Goal: Information Seeking & Learning: Learn about a topic

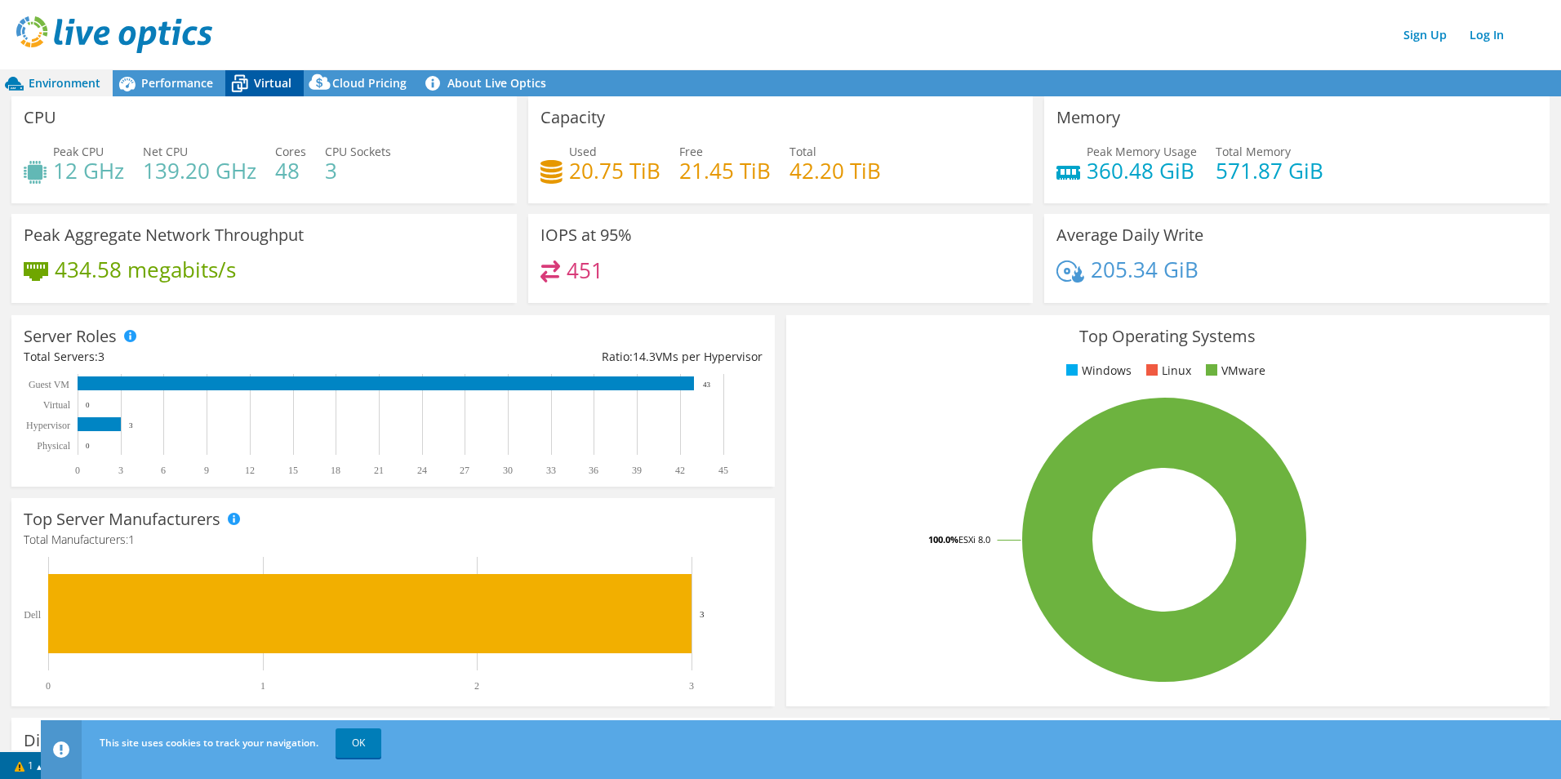
click at [263, 76] on span "Virtual" at bounding box center [273, 83] width 38 height 16
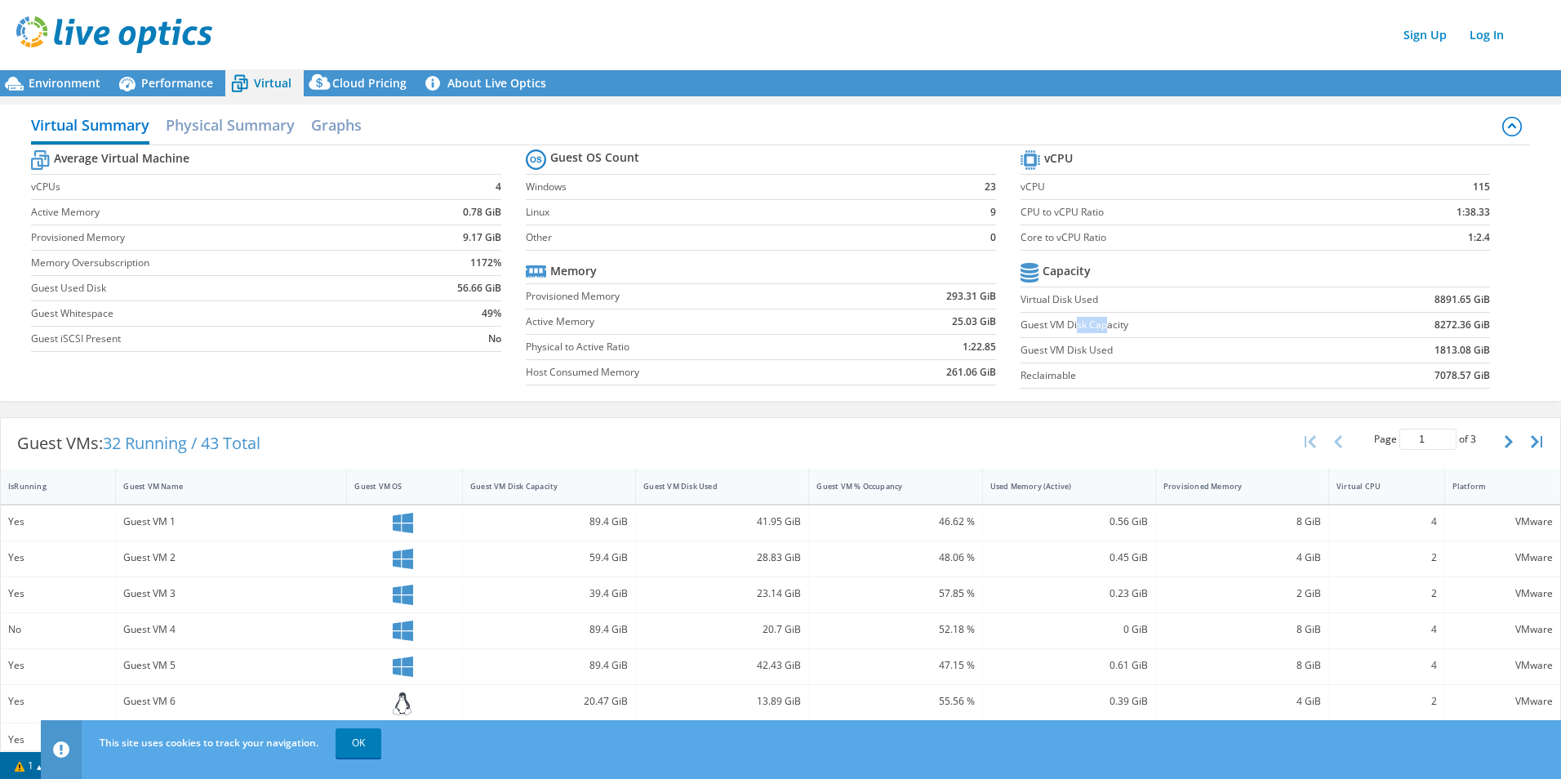
drag, startPoint x: 1069, startPoint y: 324, endPoint x: 1100, endPoint y: 329, distance: 31.4
click at [771, 329] on label "Guest VM Disk Capacity" at bounding box center [1179, 325] width 318 height 16
drag, startPoint x: 1057, startPoint y: 351, endPoint x: 1101, endPoint y: 354, distance: 44.2
click at [771, 352] on label "Guest VM Disk Used" at bounding box center [1179, 350] width 318 height 16
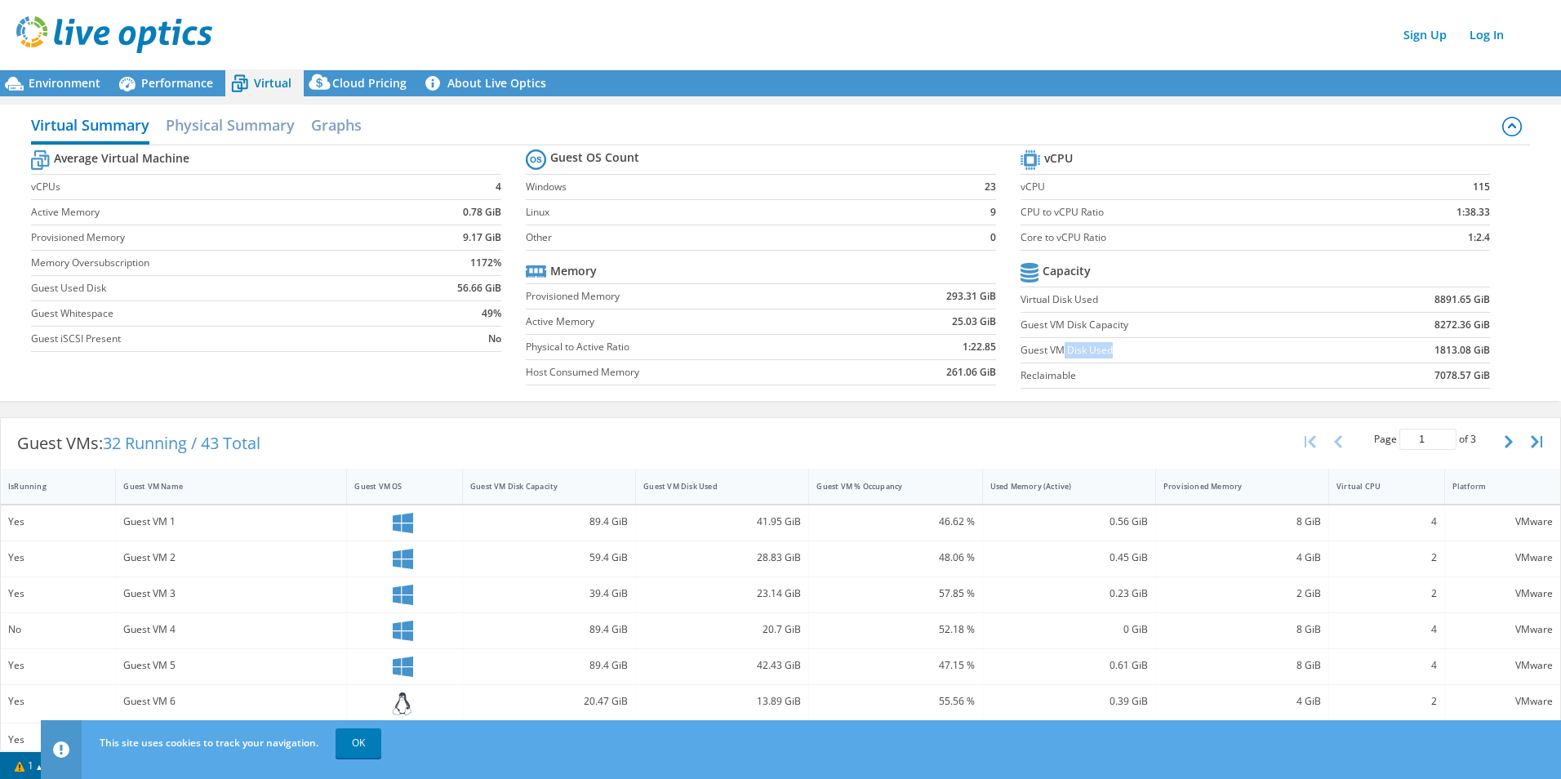
click at [771, 352] on label "Guest VM Disk Used" at bounding box center [1179, 350] width 318 height 16
drag, startPoint x: 1078, startPoint y: 356, endPoint x: 1106, endPoint y: 357, distance: 28.6
click at [771, 352] on label "Guest VM Disk Used" at bounding box center [1179, 350] width 318 height 16
drag, startPoint x: 453, startPoint y: 285, endPoint x: 491, endPoint y: 290, distance: 37.9
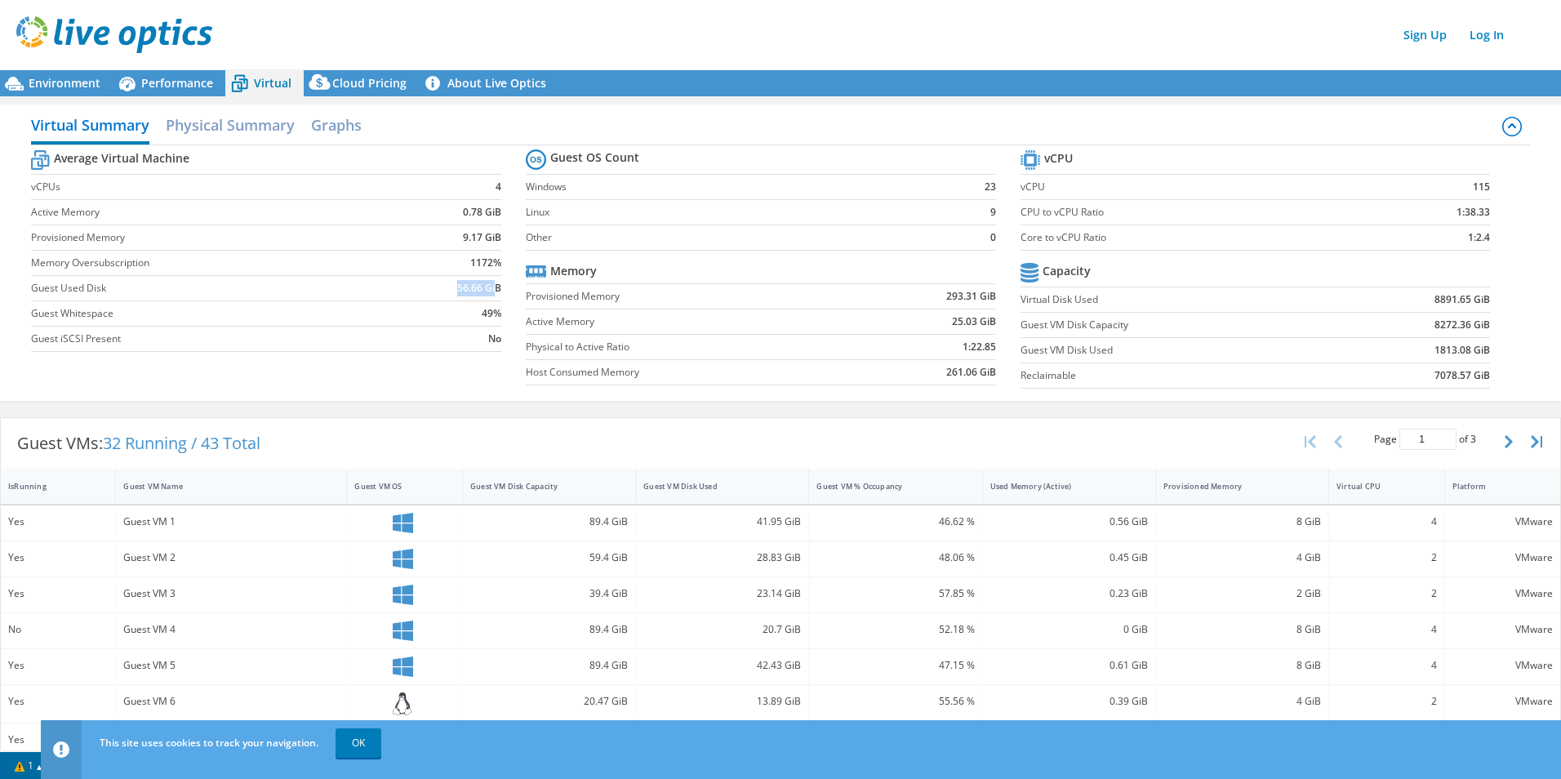
click at [491, 290] on b "56.66 GiB" at bounding box center [479, 288] width 44 height 16
click at [700, 317] on label "Active Memory" at bounding box center [692, 321] width 333 height 16
click at [258, 131] on h2 "Physical Summary" at bounding box center [230, 127] width 129 height 36
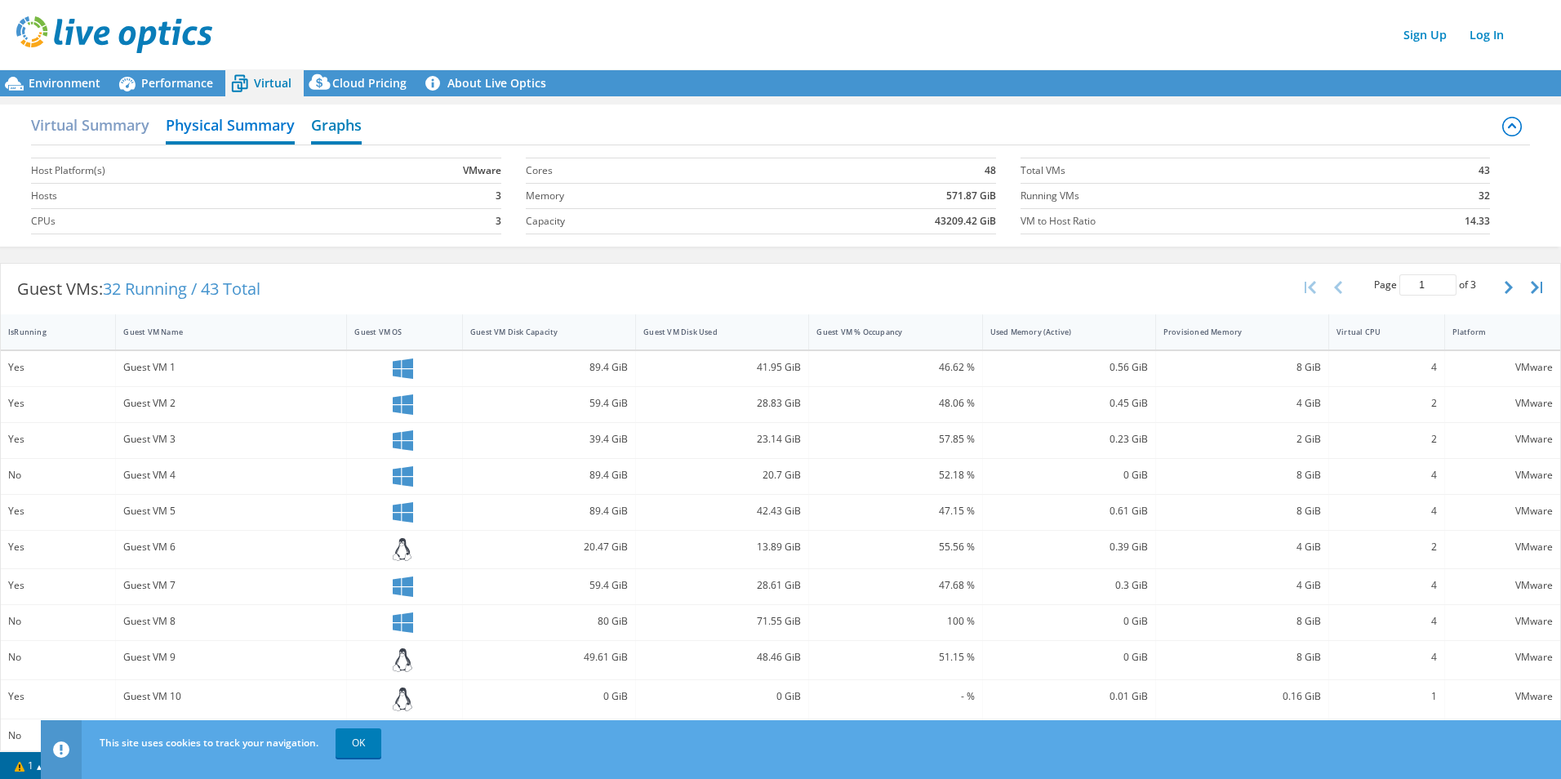
click at [349, 132] on h2 "Graphs" at bounding box center [336, 127] width 51 height 36
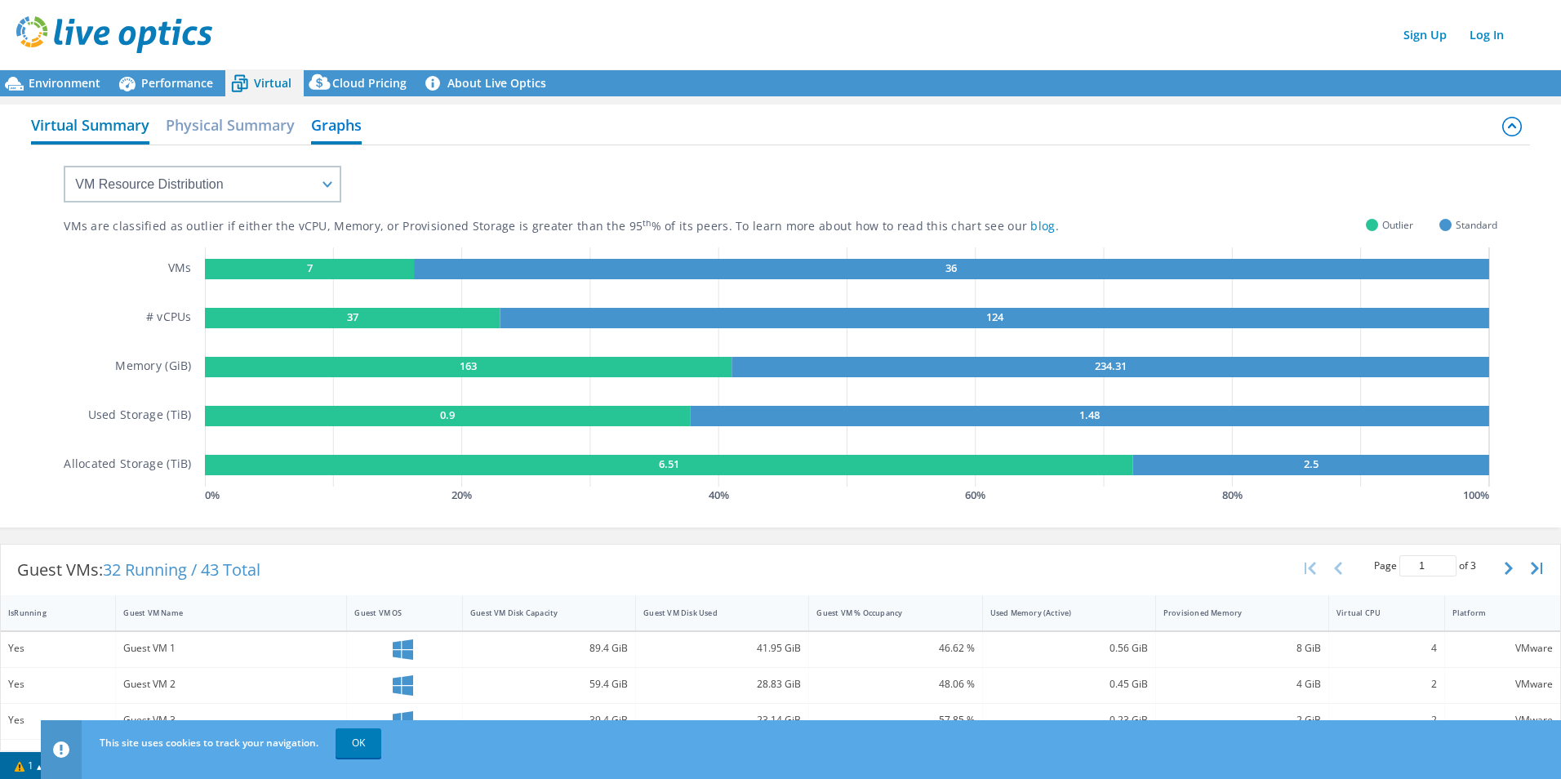
click at [47, 123] on h2 "Virtual Summary" at bounding box center [90, 127] width 118 height 36
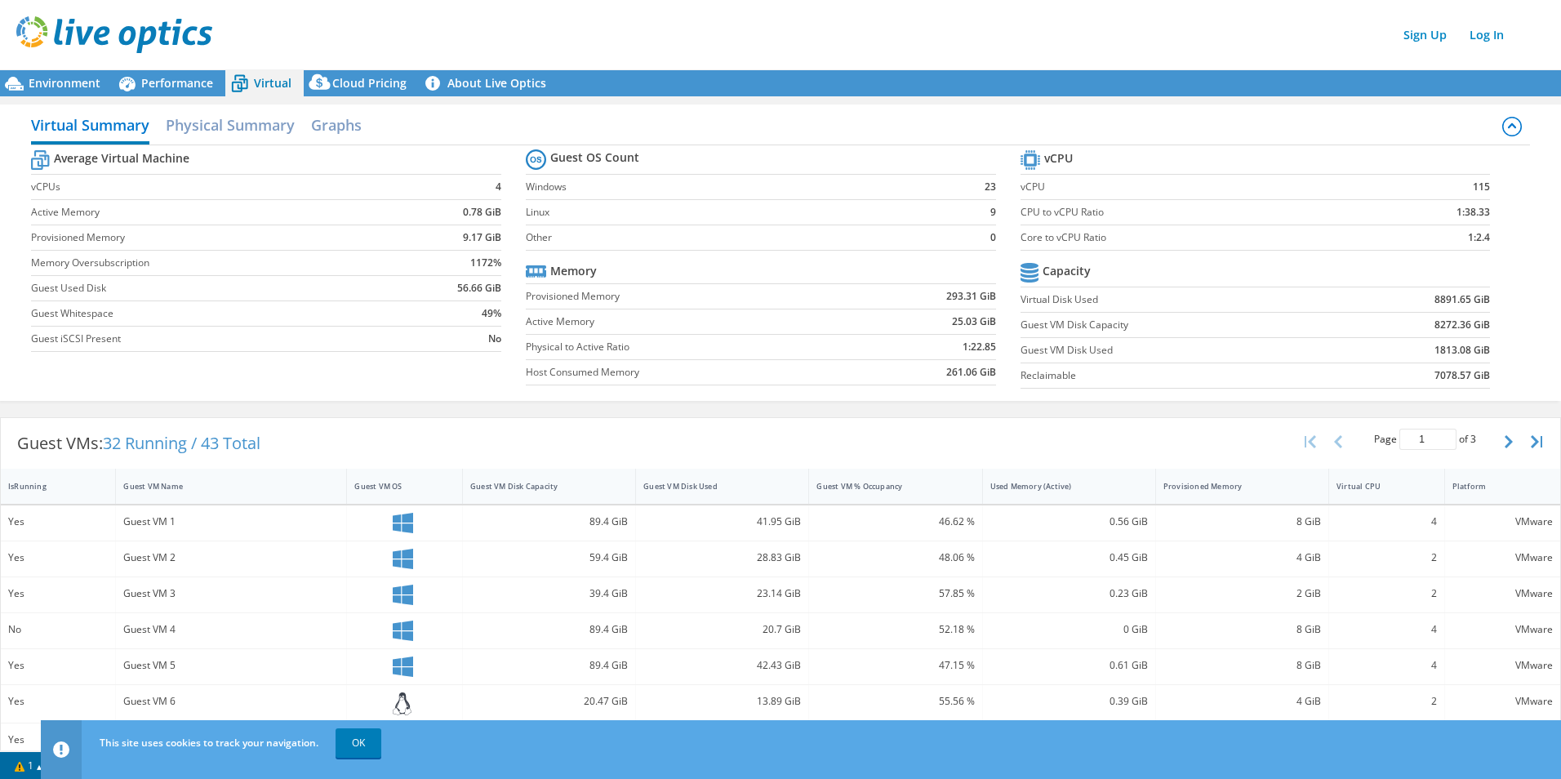
click at [145, 287] on label "Guest Used Disk" at bounding box center [214, 288] width 367 height 16
click at [56, 74] on div "Environment" at bounding box center [56, 83] width 113 height 26
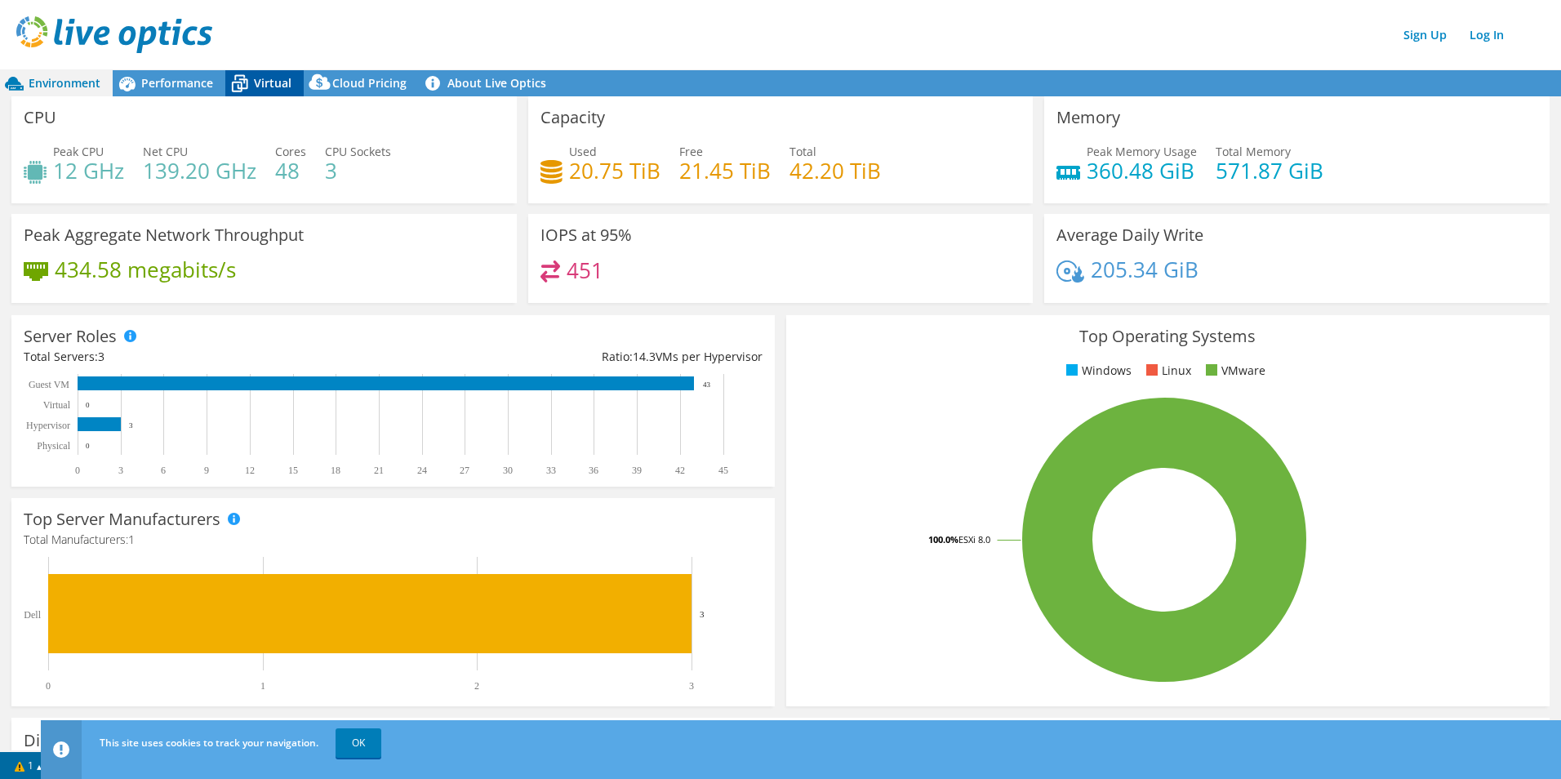
click at [251, 76] on icon at bounding box center [239, 83] width 29 height 29
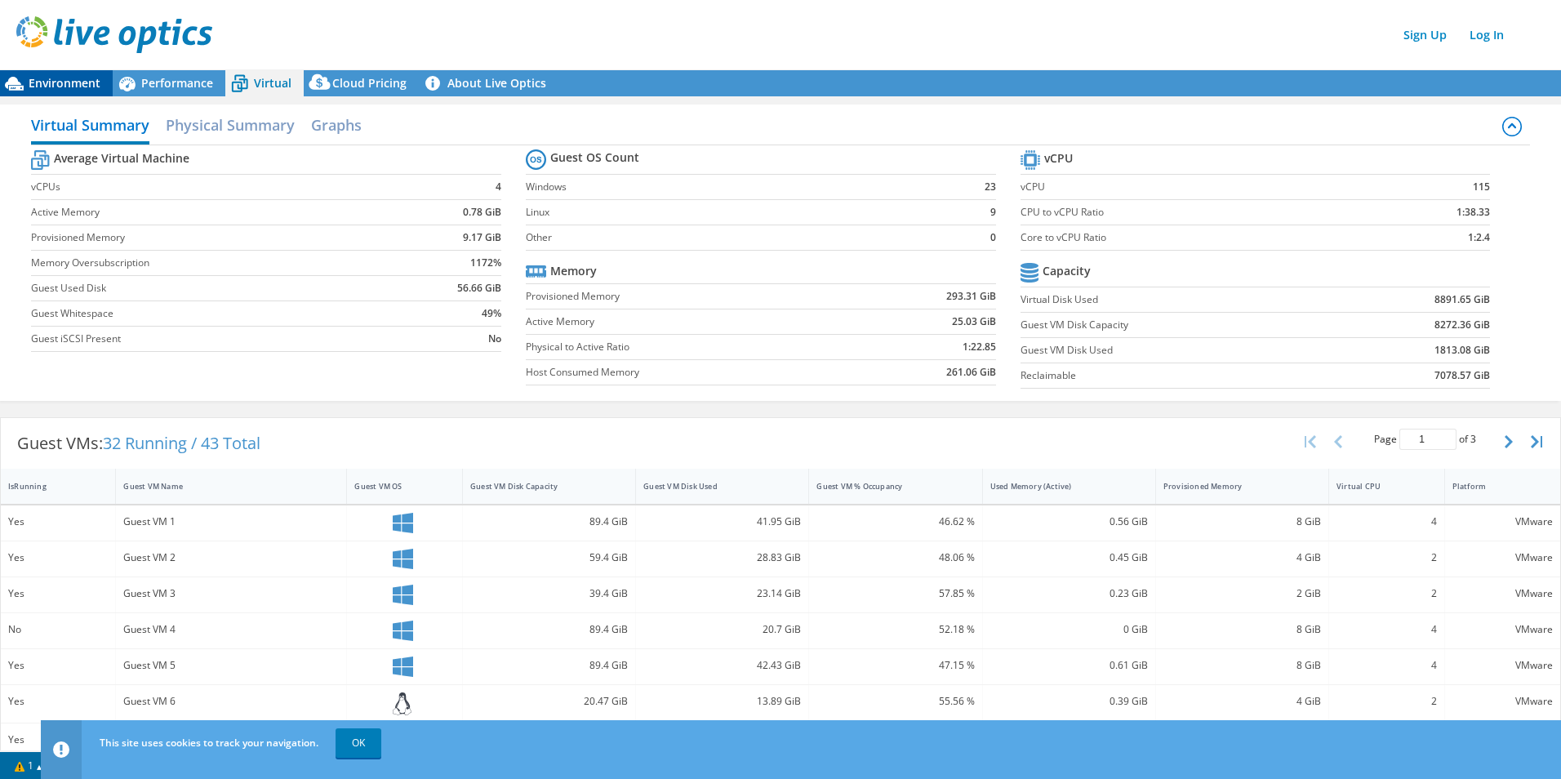
click at [73, 73] on div "Environment" at bounding box center [56, 83] width 113 height 26
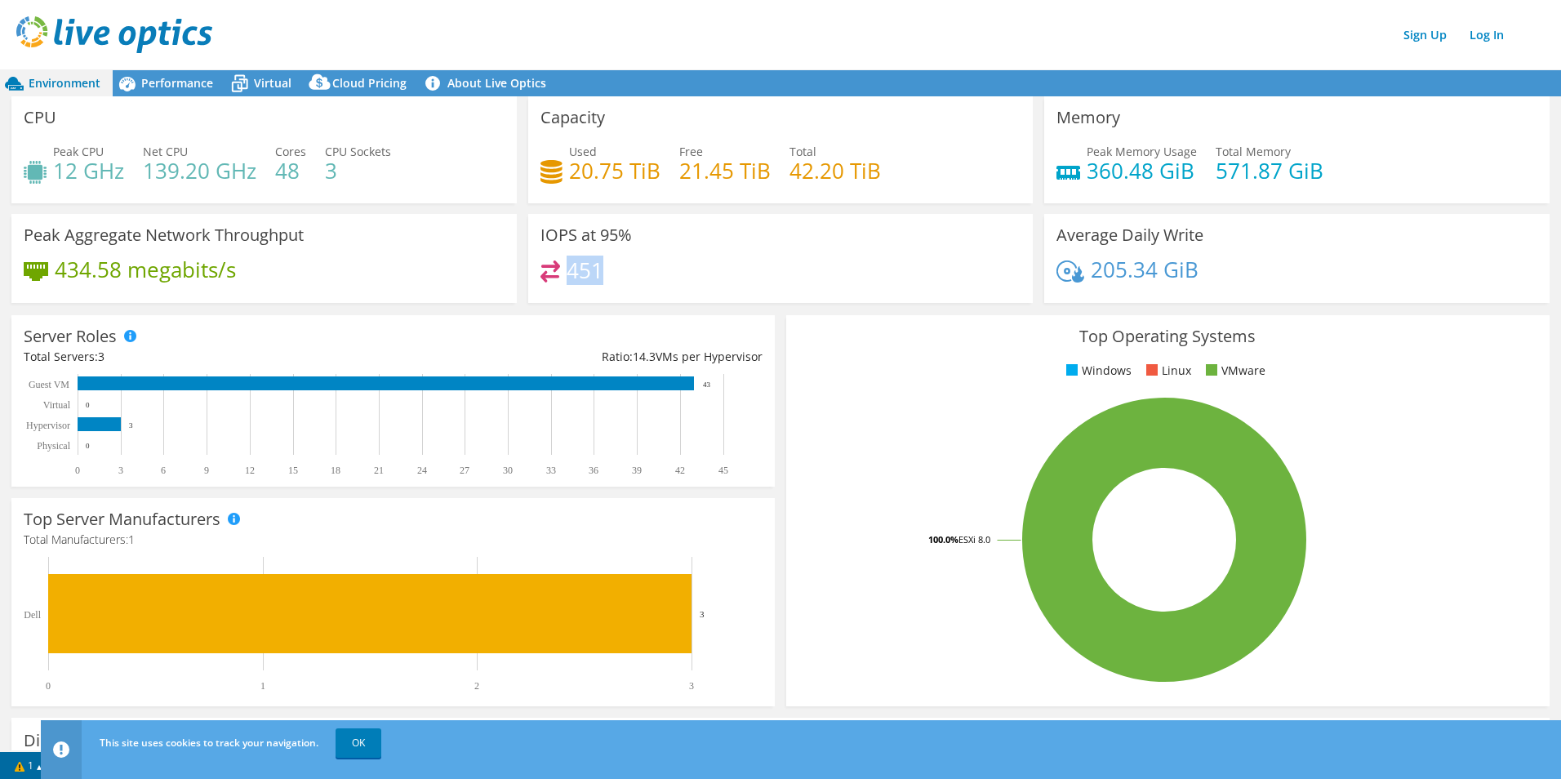
drag, startPoint x: 563, startPoint y: 268, endPoint x: 611, endPoint y: 269, distance: 48.2
click at [611, 269] on div "451" at bounding box center [780, 277] width 481 height 35
drag, startPoint x: 611, startPoint y: 269, endPoint x: 630, endPoint y: 271, distance: 18.8
click at [630, 271] on div "451" at bounding box center [780, 277] width 481 height 35
click at [771, 251] on div "IOPS at 95% 451" at bounding box center [780, 258] width 505 height 89
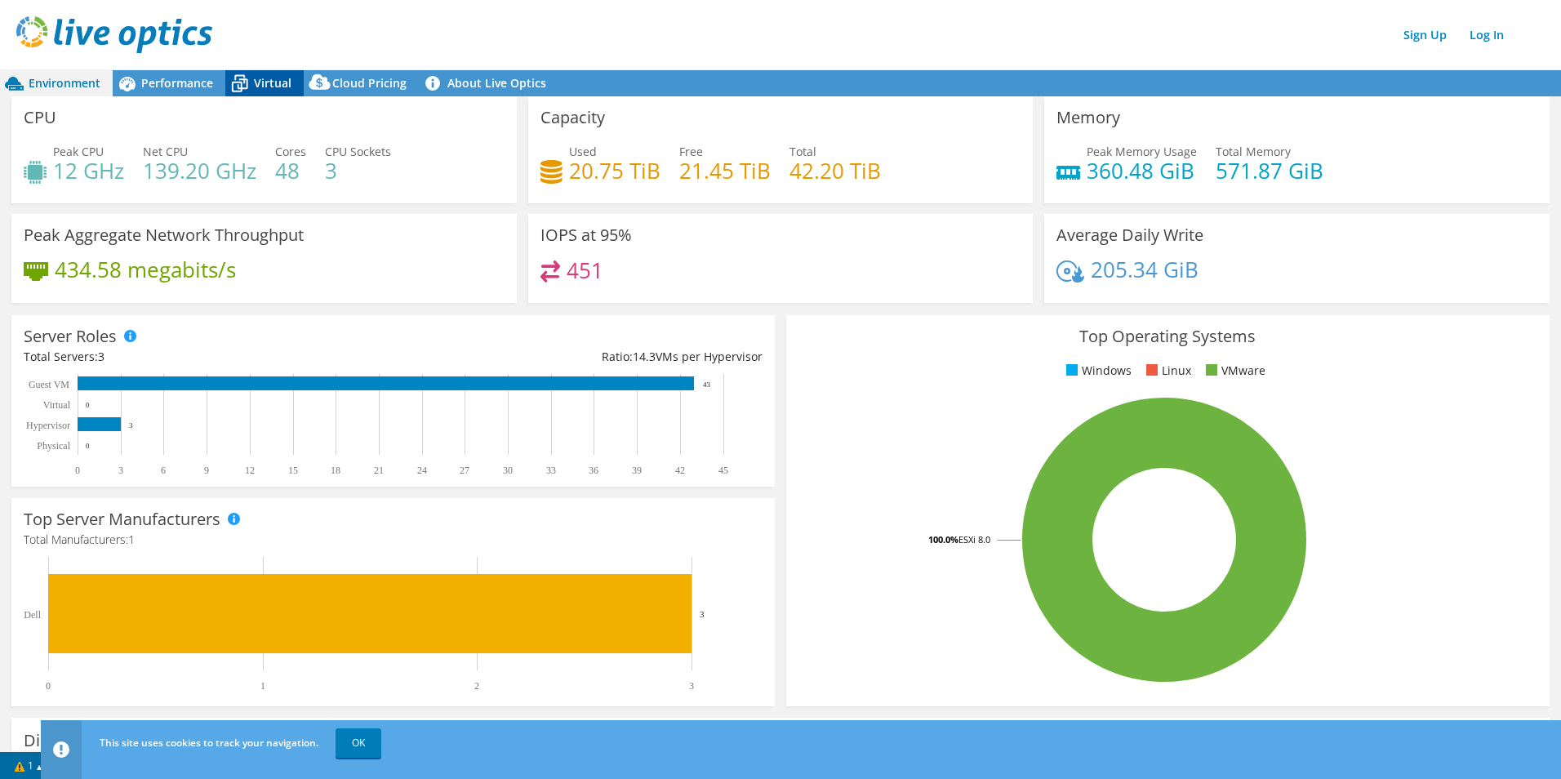
click at [288, 82] on span "Virtual" at bounding box center [273, 83] width 38 height 16
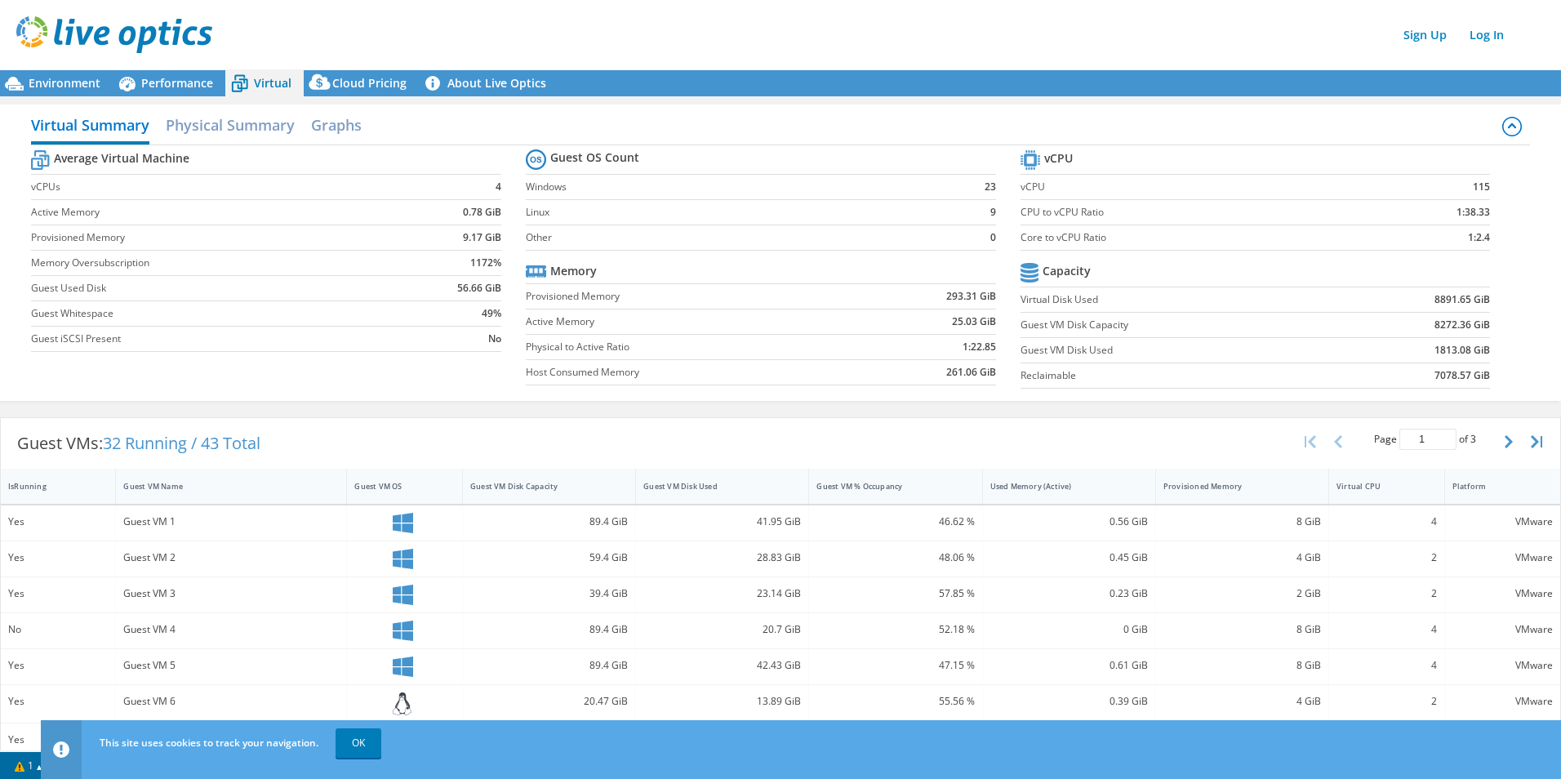
click at [186, 343] on label "Guest iSCSI Present" at bounding box center [214, 339] width 367 height 16
click at [220, 352] on div "Virtual Summary Physical Summary Graphs Average Virtual Machine vCPUs 4 Active …" at bounding box center [780, 252] width 1561 height 313
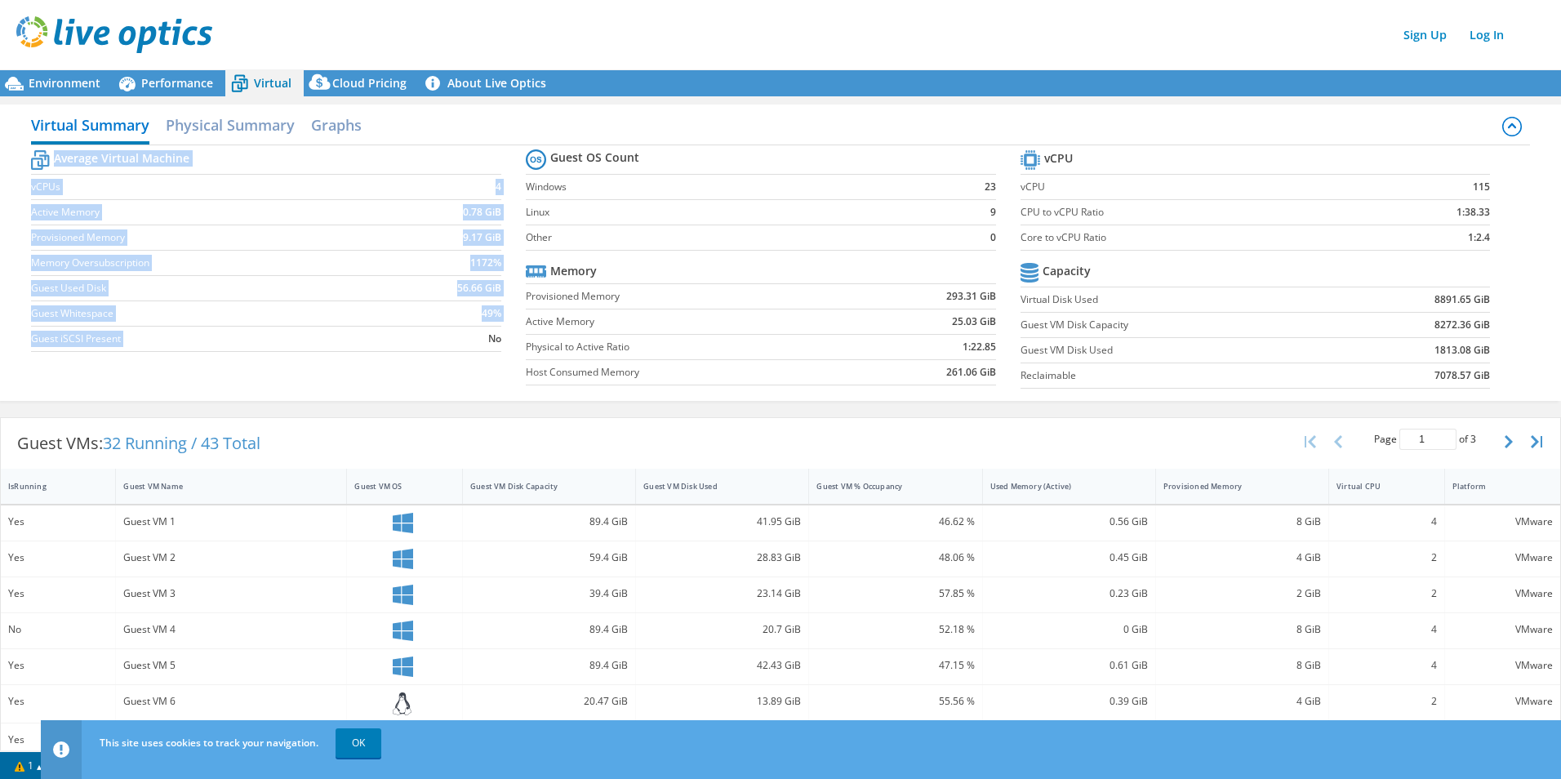
drag, startPoint x: 406, startPoint y: 327, endPoint x: 507, endPoint y: 341, distance: 102.3
click at [507, 341] on section "Average Virtual Machine vCPUs 4 Active Memory 0.78 GiB Provisioned Memory 9.17 …" at bounding box center [278, 253] width 495 height 214
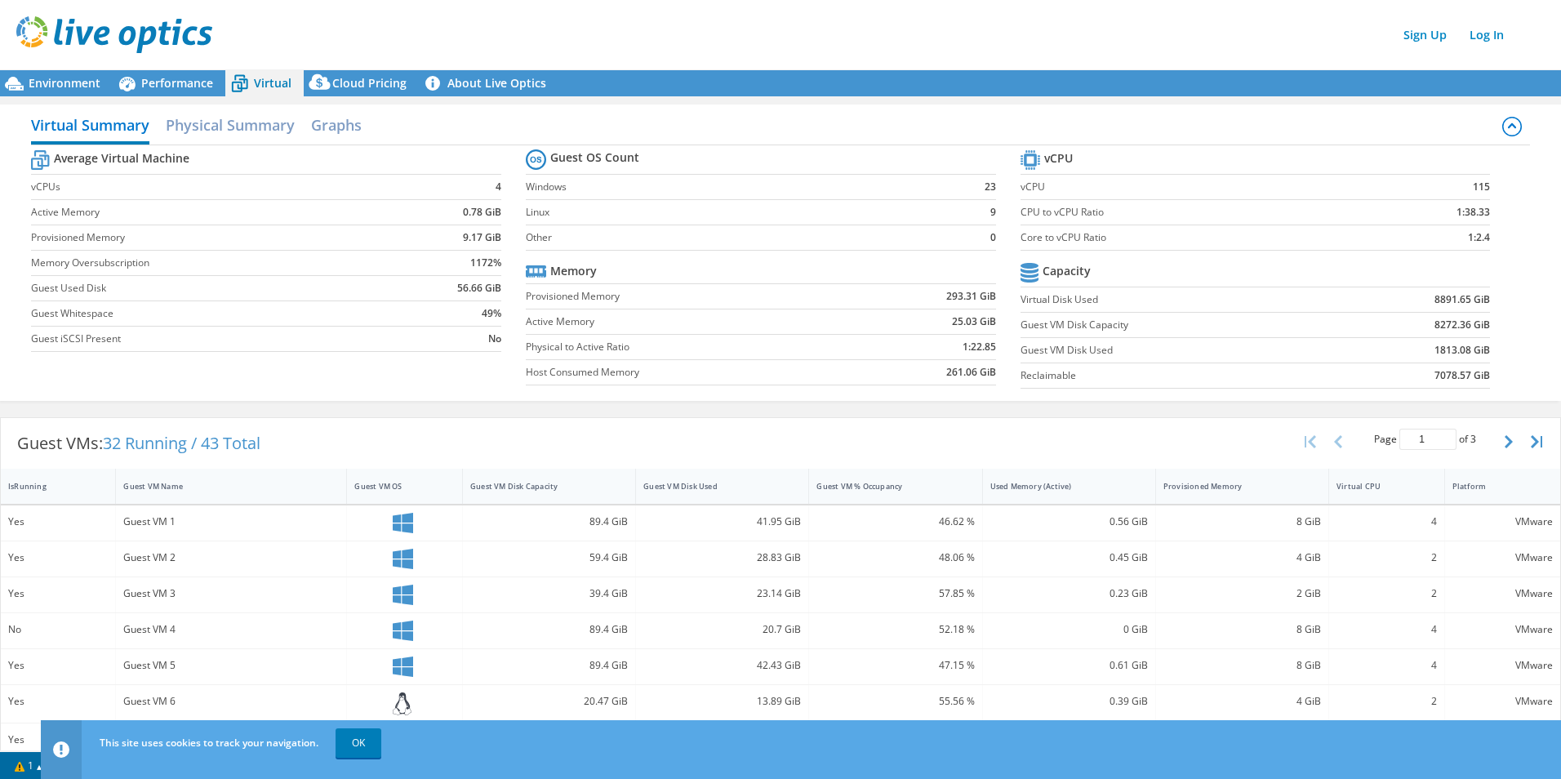
click at [541, 122] on div "Virtual Summary Physical Summary Graphs" at bounding box center [780, 127] width 1499 height 37
click at [271, 121] on h2 "Physical Summary" at bounding box center [230, 127] width 129 height 36
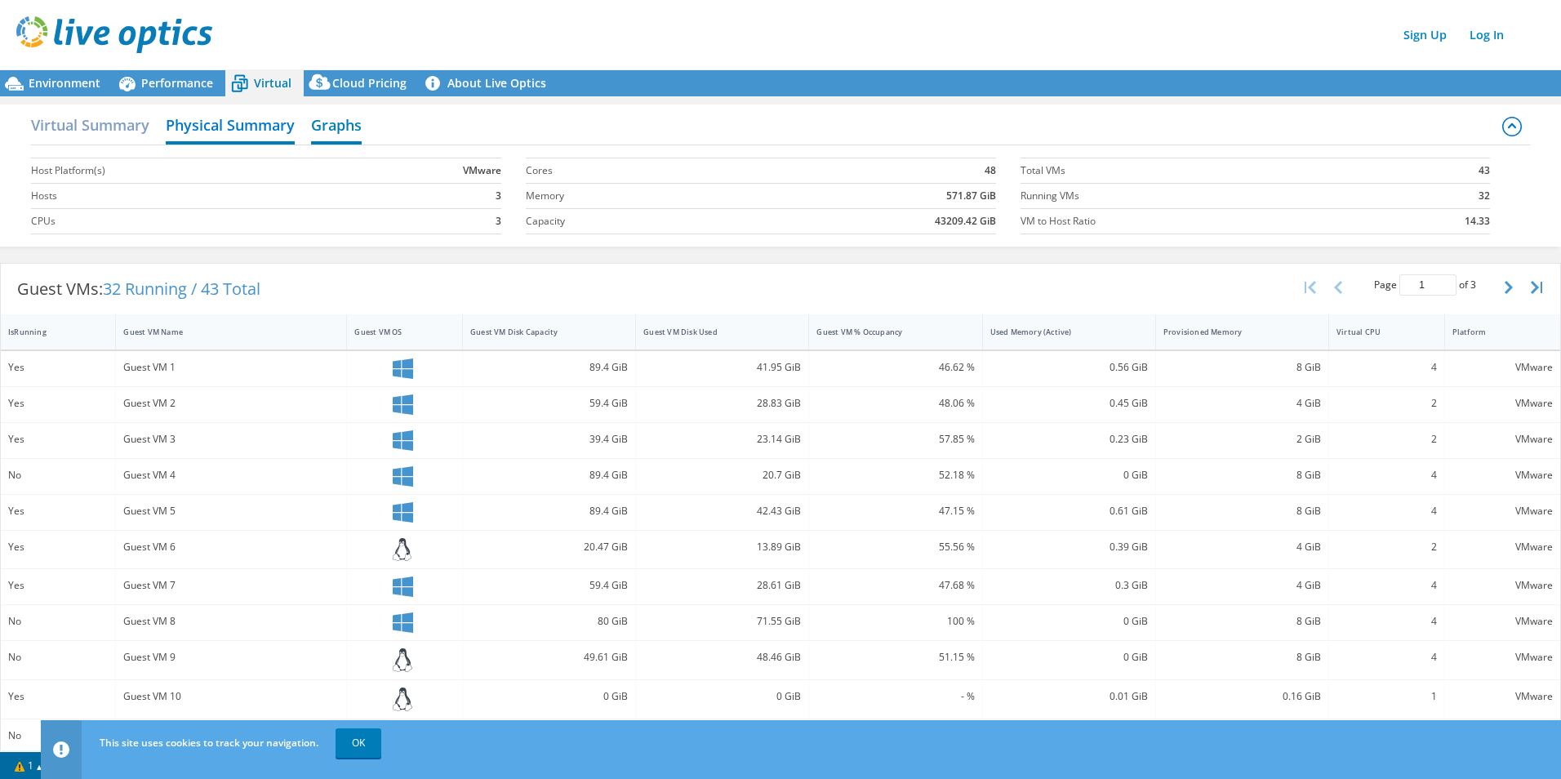
click at [343, 127] on h2 "Graphs" at bounding box center [336, 127] width 51 height 36
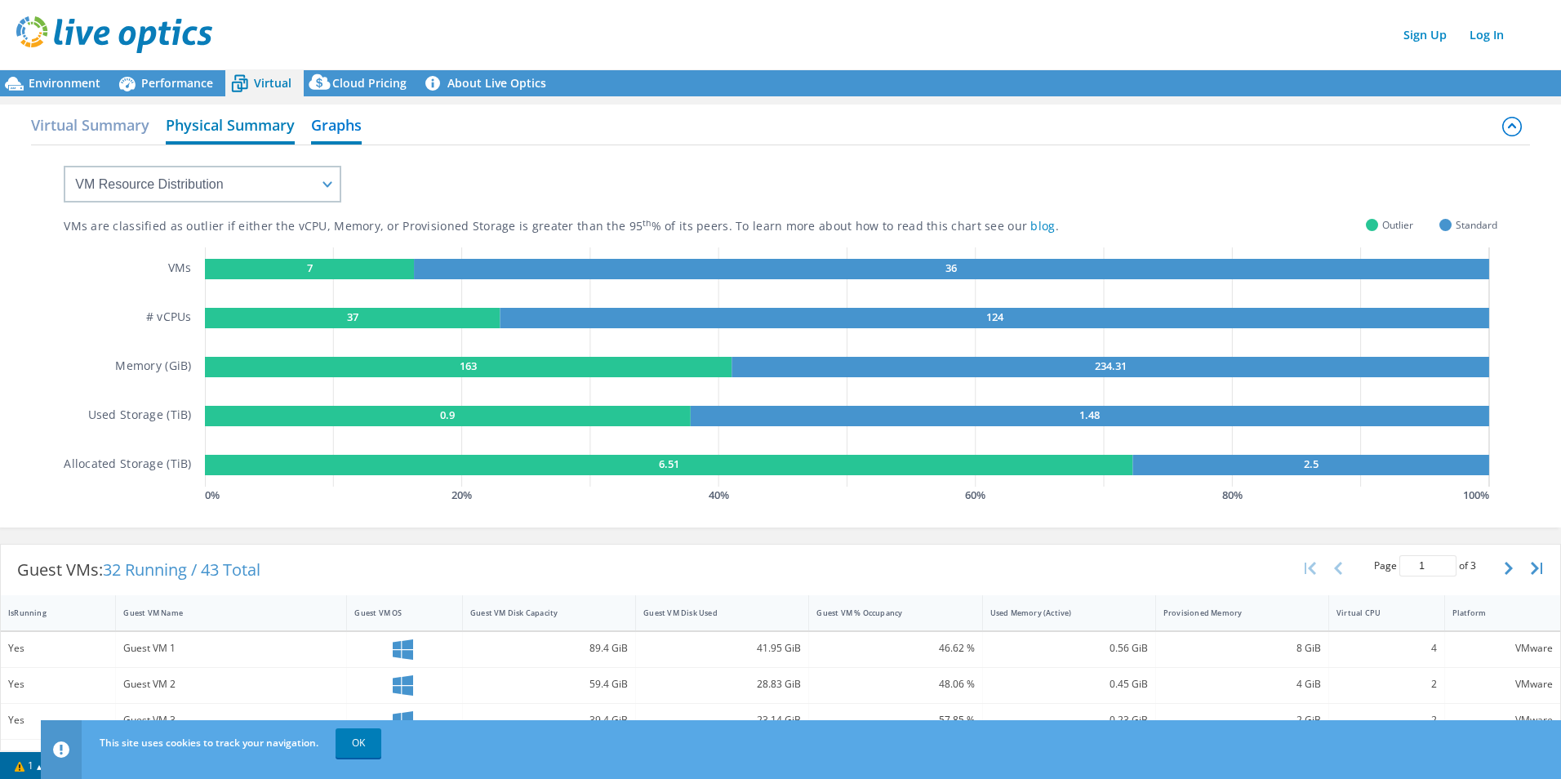
click at [239, 123] on h2 "Physical Summary" at bounding box center [230, 127] width 129 height 36
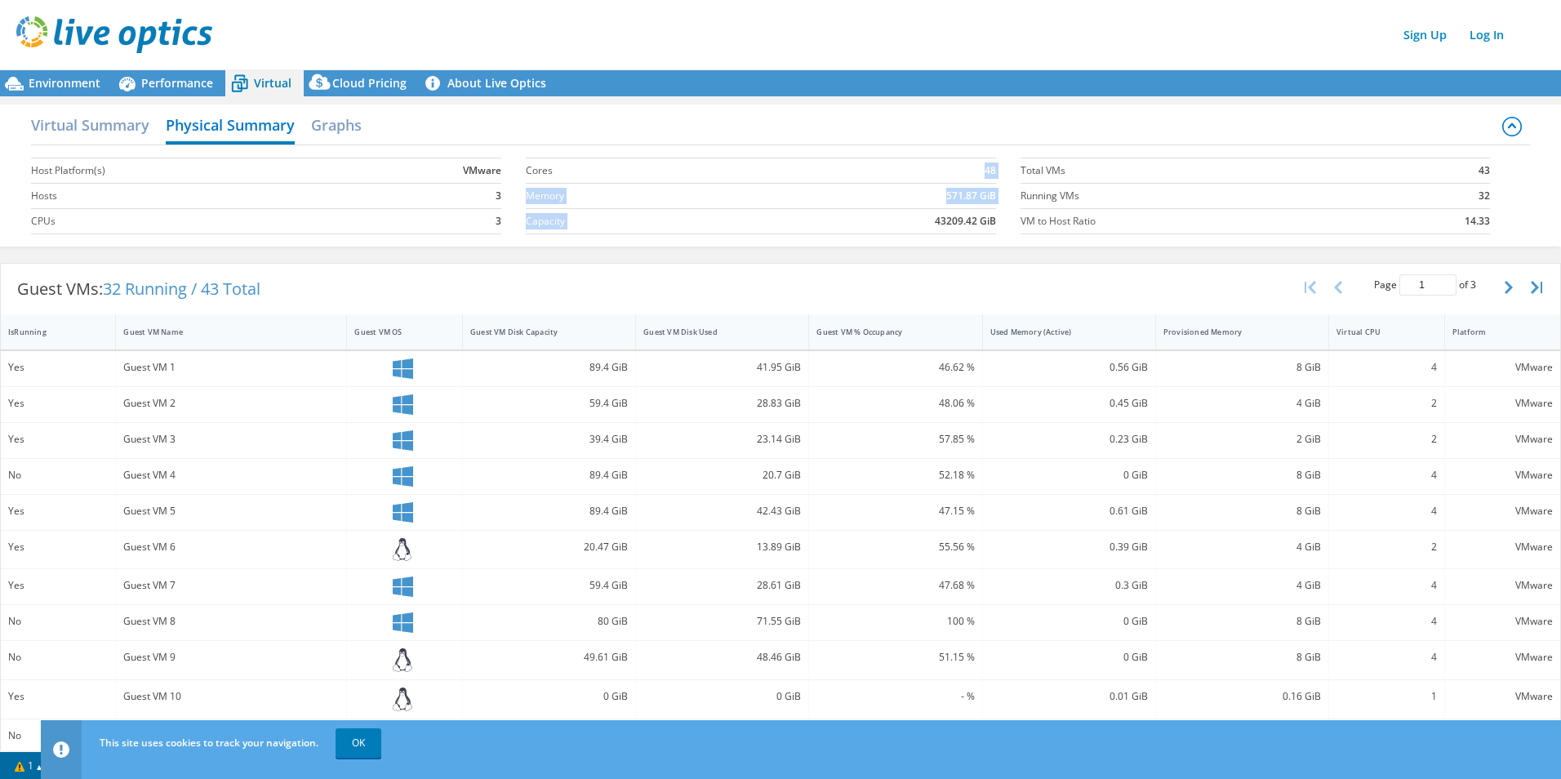
drag, startPoint x: 593, startPoint y: 181, endPoint x: 914, endPoint y: 208, distance: 321.9
click at [771, 208] on tbody "Cores 48 Memory 571.87 GiB Capacity 43209.42 GiB" at bounding box center [761, 191] width 470 height 85
click at [771, 209] on td "43209.42 GiB" at bounding box center [863, 221] width 265 height 25
click at [771, 33] on div "Sign Up Log In" at bounding box center [796, 34] width 1561 height 37
click at [771, 264] on div "Guest VMs: 32 Running / 43 Total Page 1 of 3 5 rows 10 rows 20 rows 25 rows 50 …" at bounding box center [780, 289] width 1559 height 51
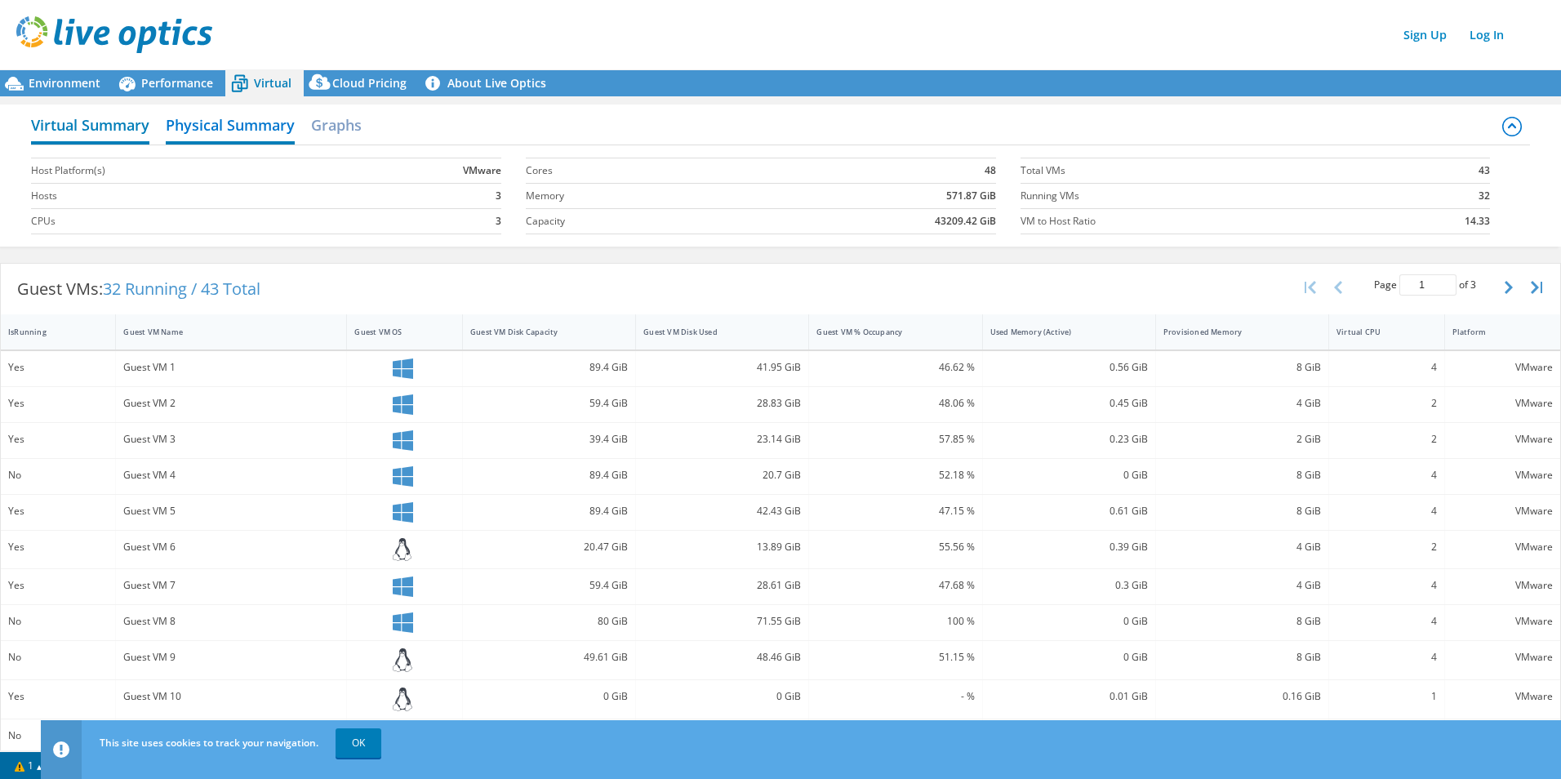
click at [118, 131] on h2 "Virtual Summary" at bounding box center [90, 127] width 118 height 36
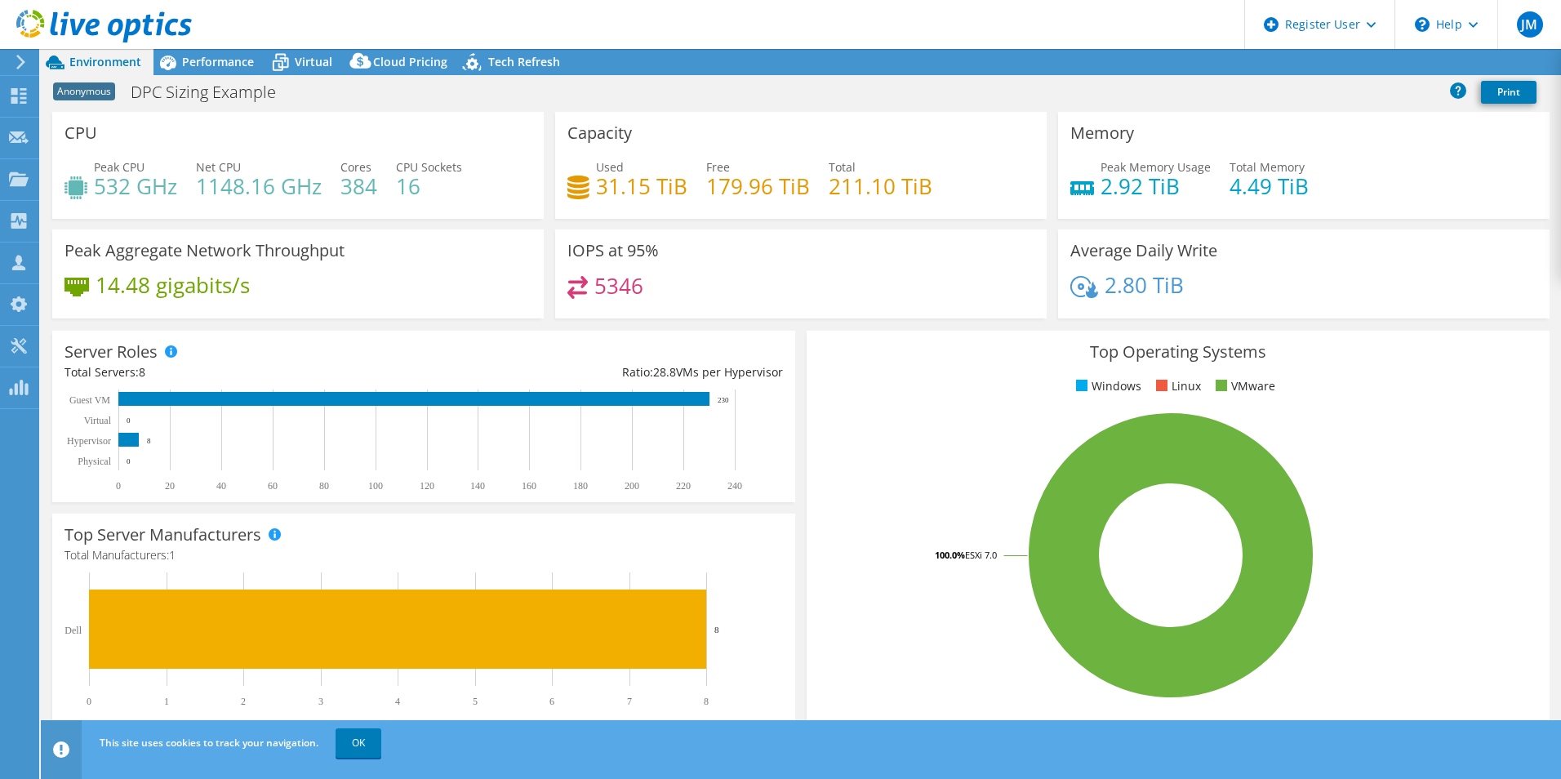
select select "USEast"
select select "USD"
drag, startPoint x: 719, startPoint y: 398, endPoint x: 738, endPoint y: 400, distance: 18.8
click at [738, 400] on icon "0 20 40 60 80 100 120 140 160 180 200 220 240 Physical Hypervisor Virtual Guest…" at bounding box center [416, 440] width 704 height 102
click at [723, 404] on icon "0 20 40 60 80 100 120 140 160 180 200 220 240 Physical Hypervisor Virtual Guest…" at bounding box center [416, 440] width 704 height 102
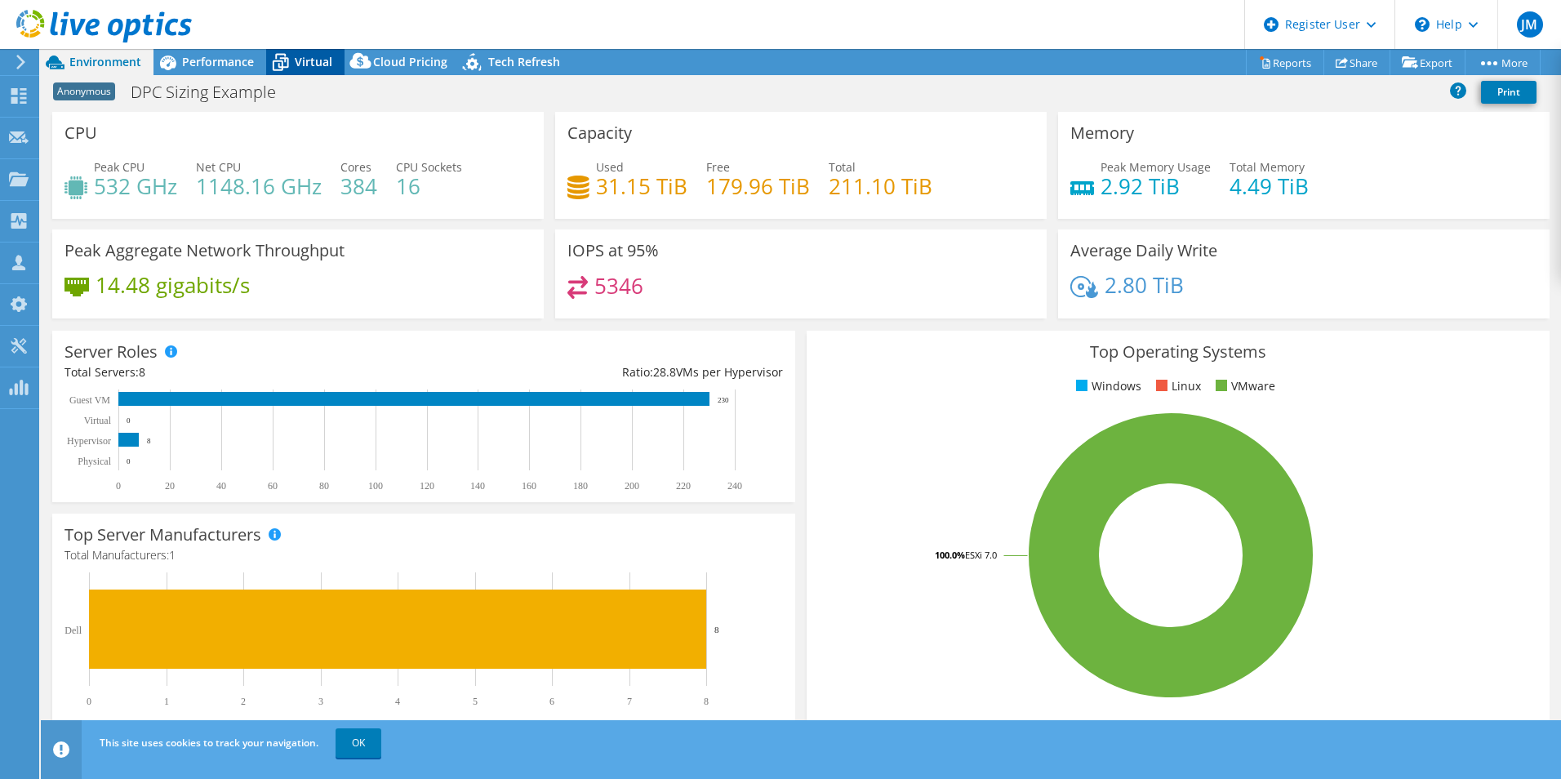
click at [326, 60] on span "Virtual" at bounding box center [314, 62] width 38 height 16
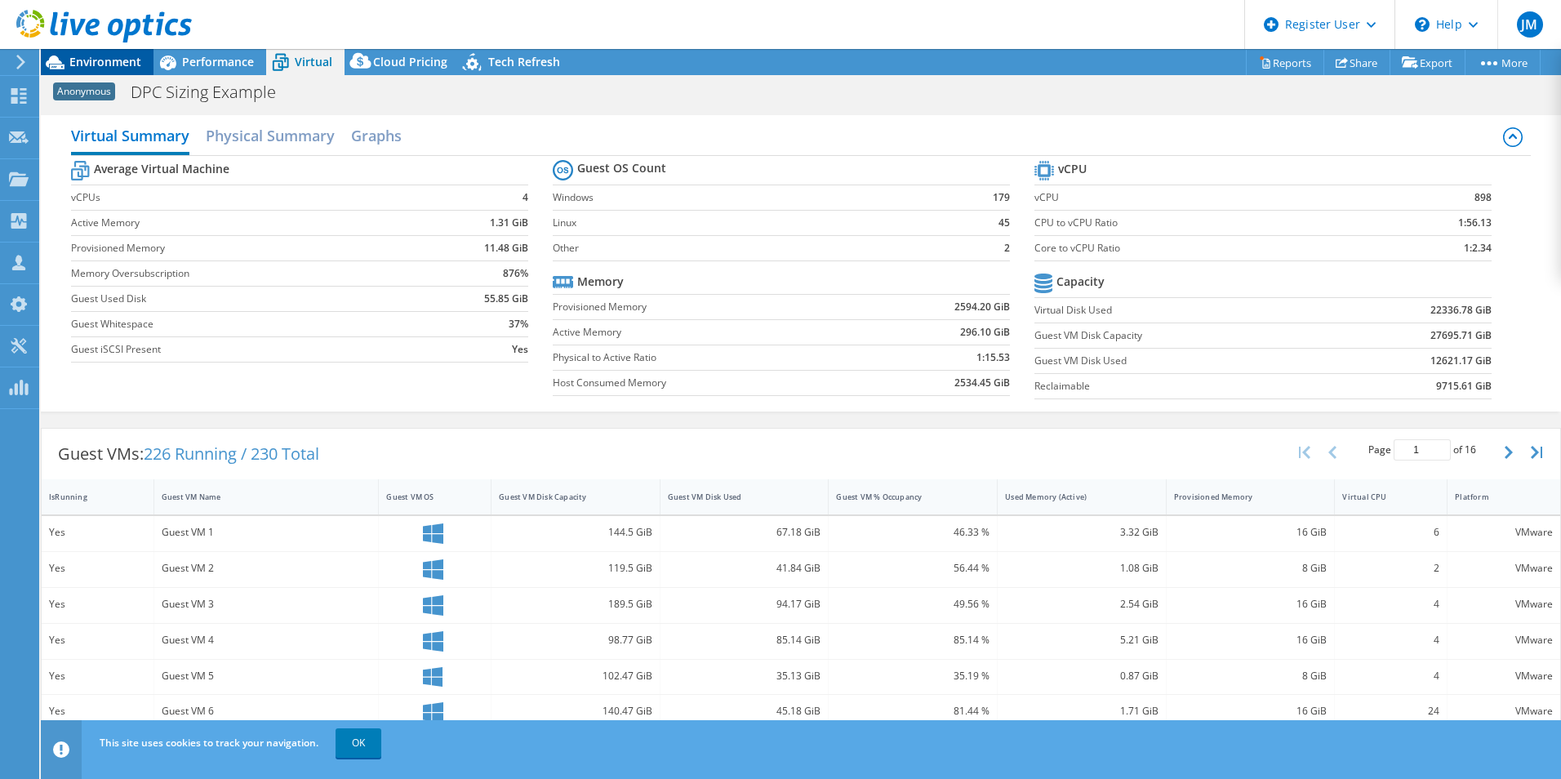
click at [100, 62] on span "Environment" at bounding box center [105, 62] width 72 height 16
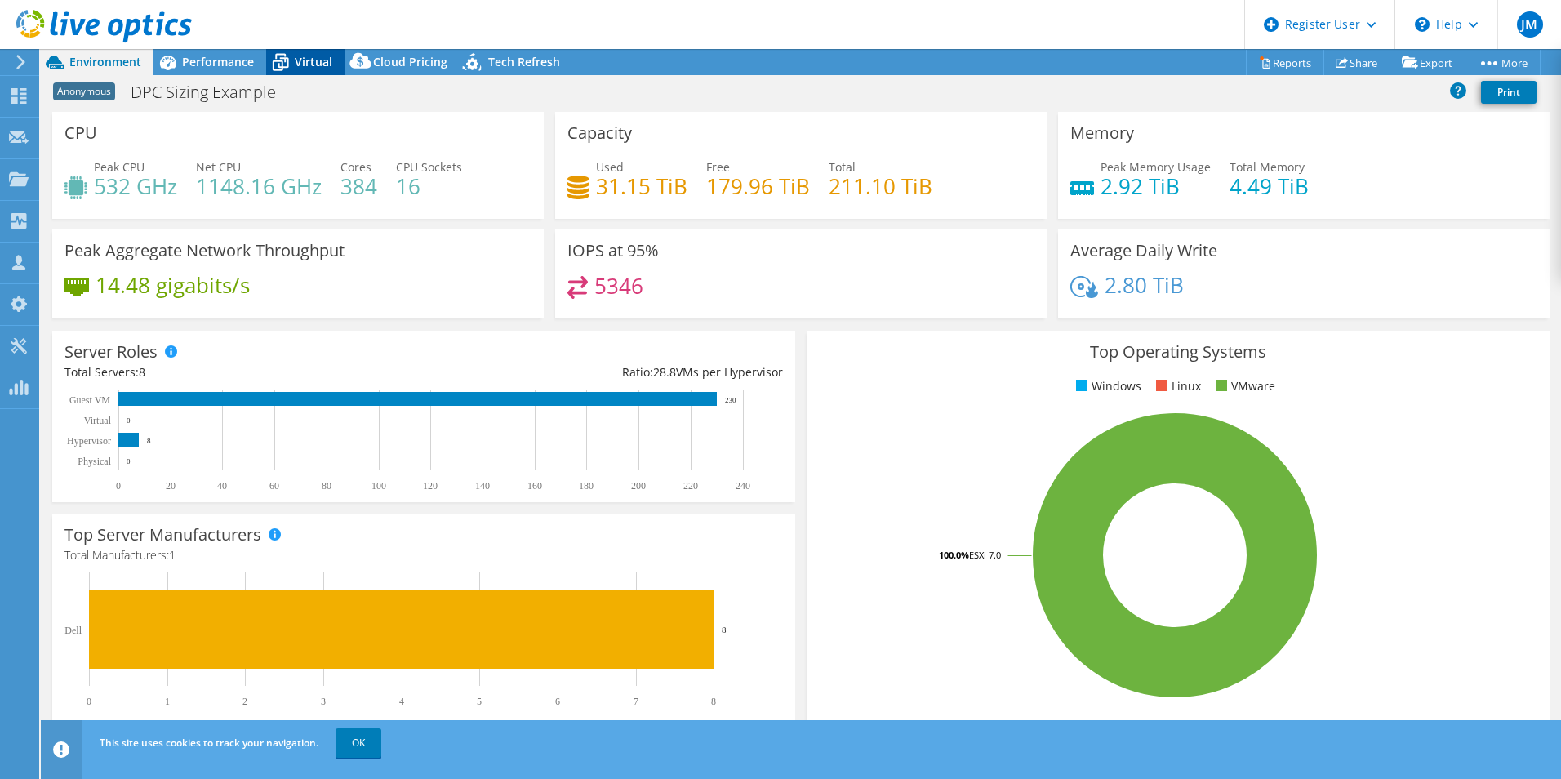
click at [310, 63] on span "Virtual" at bounding box center [314, 62] width 38 height 16
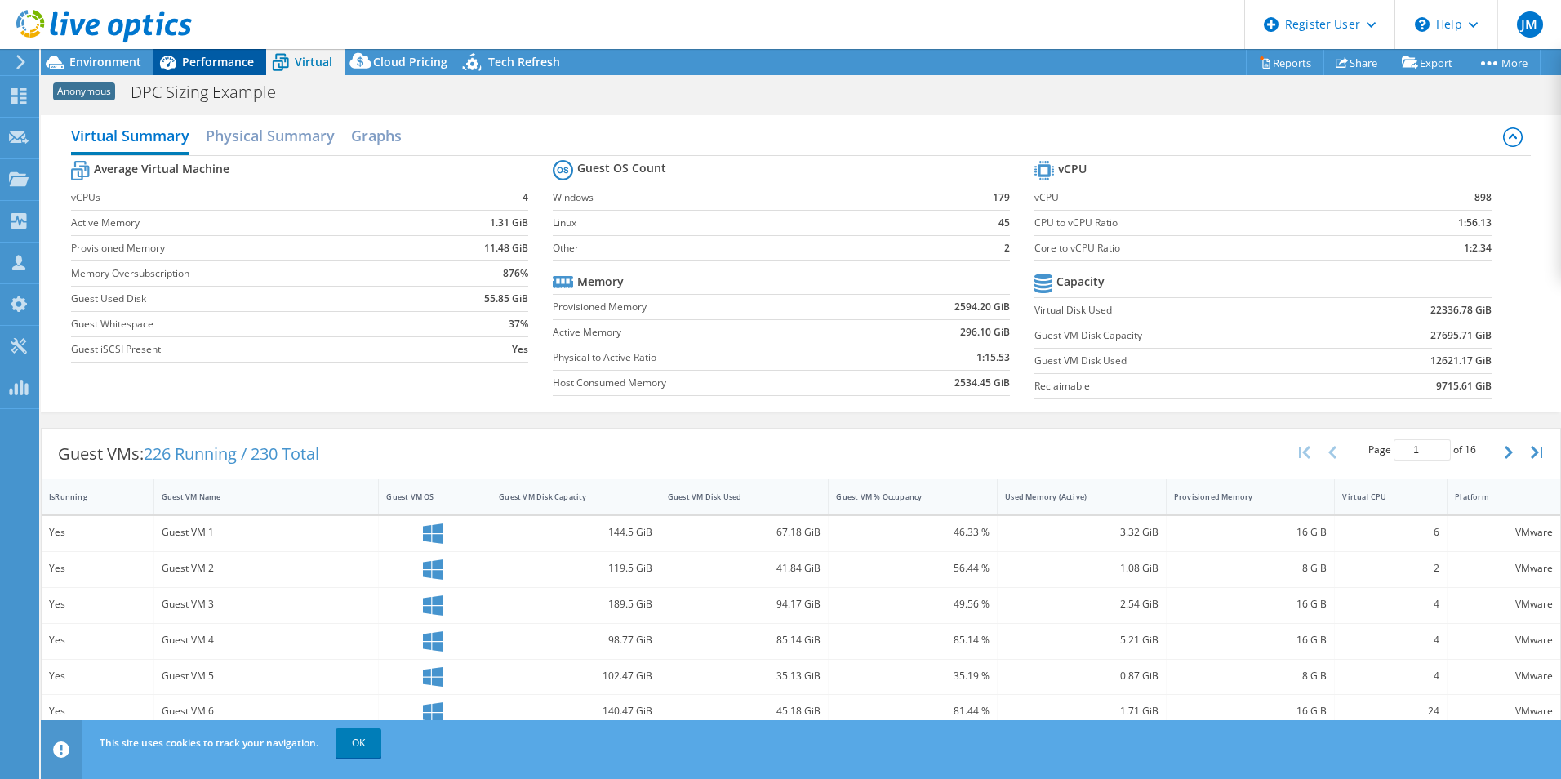
click at [214, 69] on div "Performance" at bounding box center [209, 62] width 113 height 26
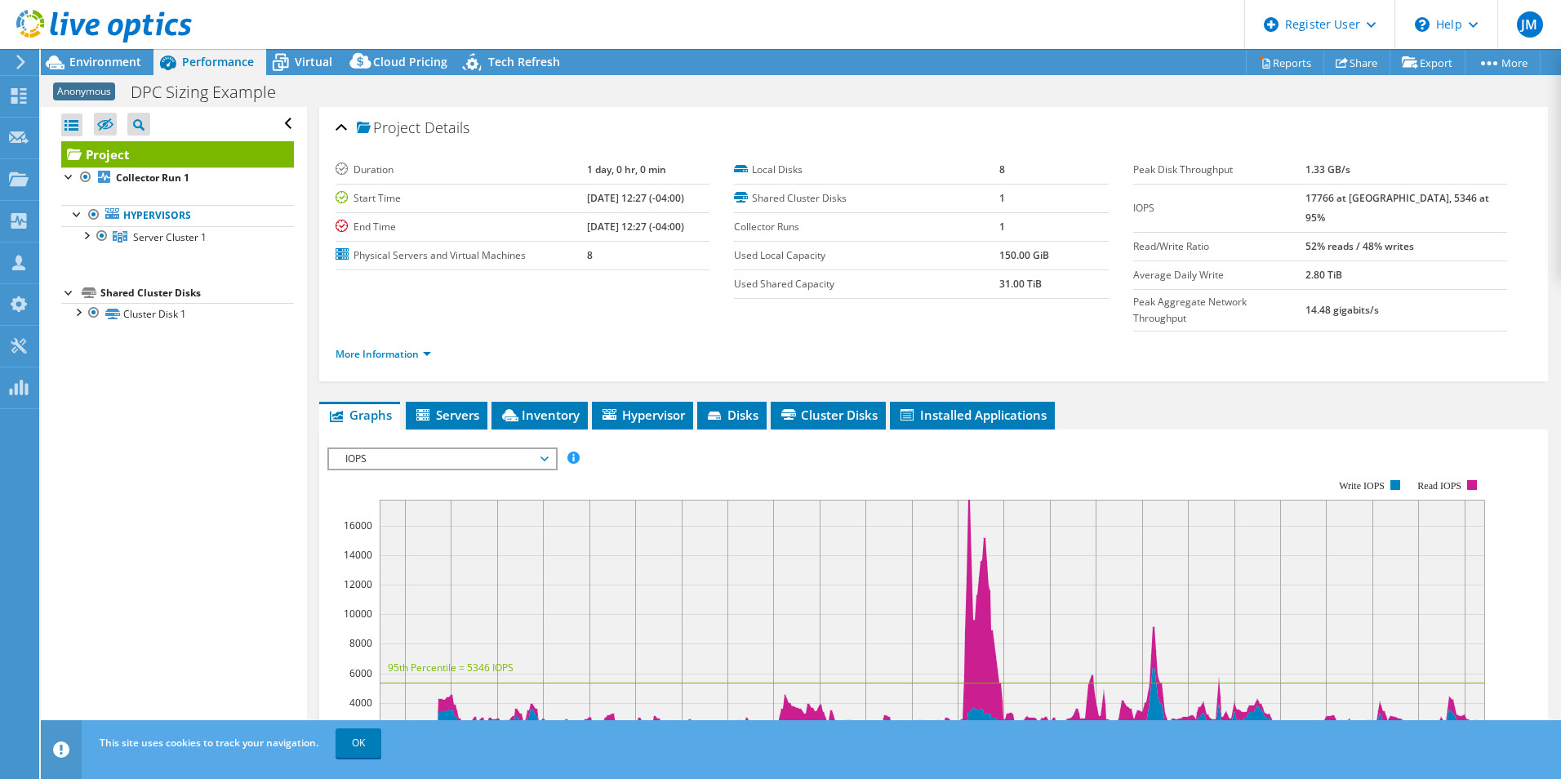
click at [581, 294] on section "Duration 1 day, 0 hr, 0 min Start Time [DATE] 12:27 (-04:00) End Time [DATE] 12…" at bounding box center [735, 227] width 798 height 143
click at [750, 127] on div "Project Details" at bounding box center [934, 128] width 1196 height 35
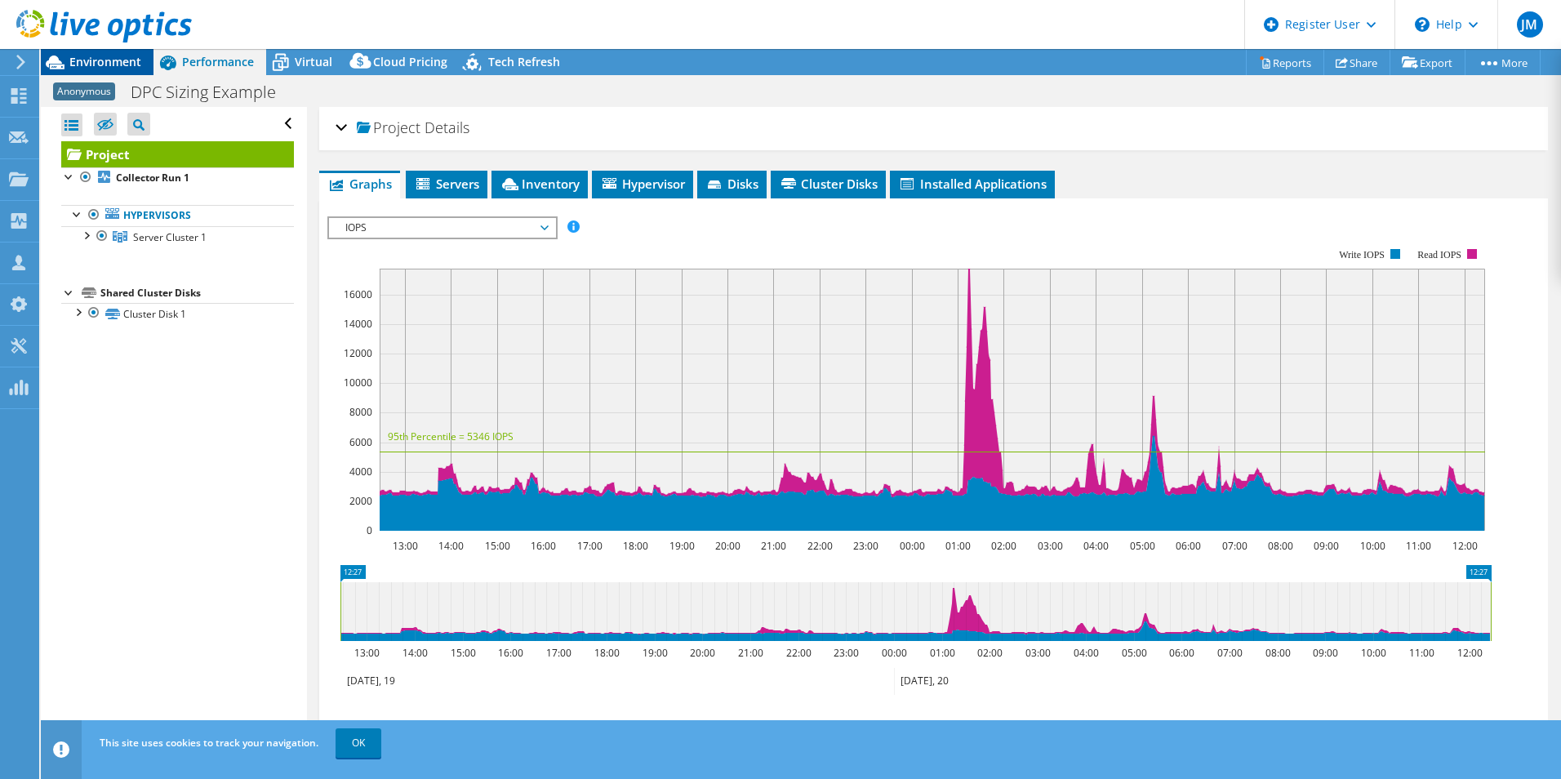
click at [97, 59] on span "Environment" at bounding box center [105, 62] width 72 height 16
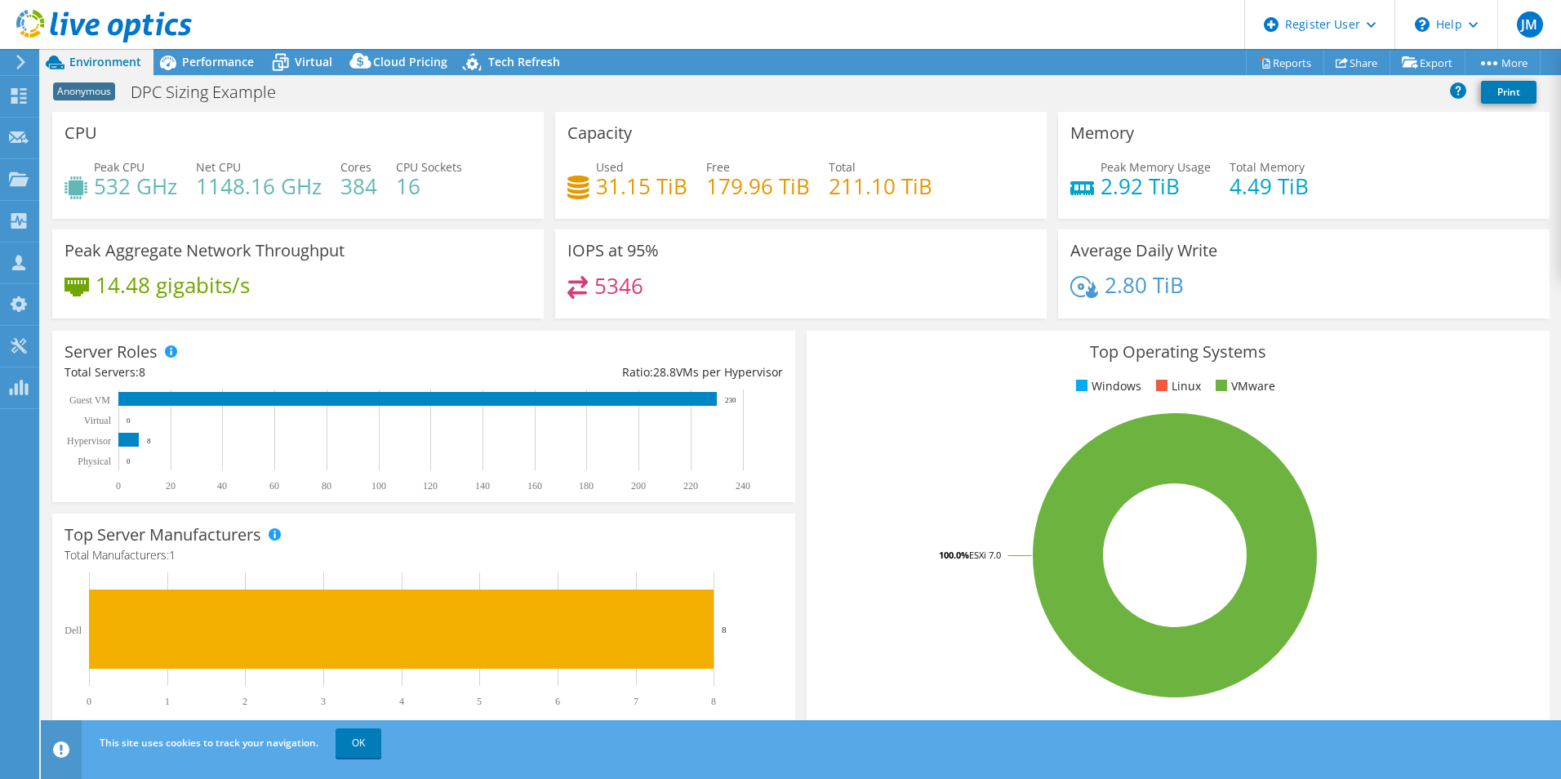
click at [1090, 309] on div "2.80 TiB" at bounding box center [1303, 293] width 467 height 34
click at [303, 58] on span "Virtual" at bounding box center [314, 62] width 38 height 16
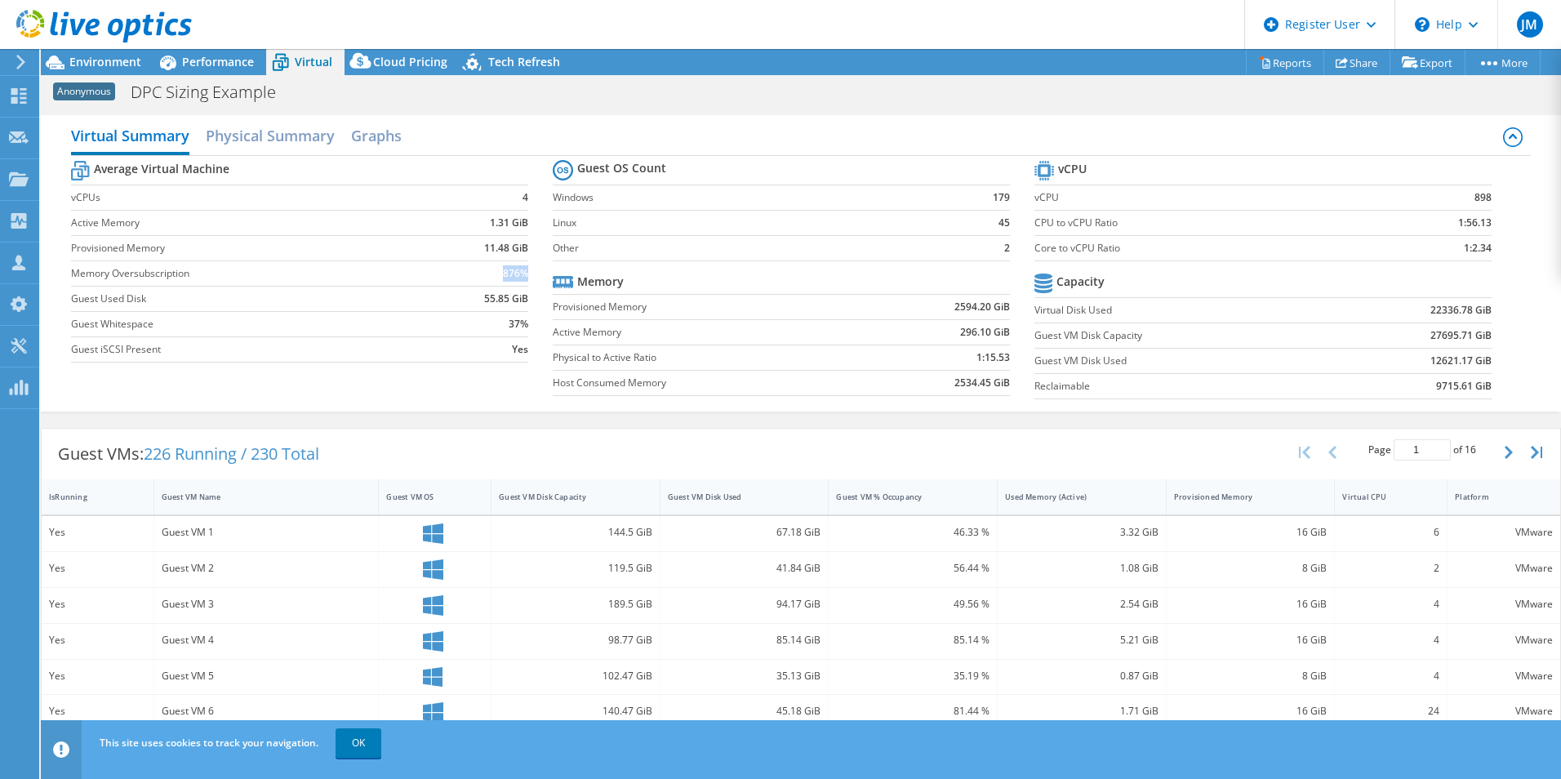
drag, startPoint x: 335, startPoint y: 277, endPoint x: 522, endPoint y: 281, distance: 187.8
click at [522, 281] on tr "Memory Oversubscription 876%" at bounding box center [299, 272] width 457 height 25
drag, startPoint x: 522, startPoint y: 281, endPoint x: 502, endPoint y: 298, distance: 26.7
click at [502, 298] on b "55.85 GiB" at bounding box center [506, 299] width 44 height 16
click at [787, 423] on div "Guest VMs: 226 Running / 230 Total Page 1 of 16 5 rows 10 rows 20 rows 25 rows …" at bounding box center [801, 741] width 1520 height 642
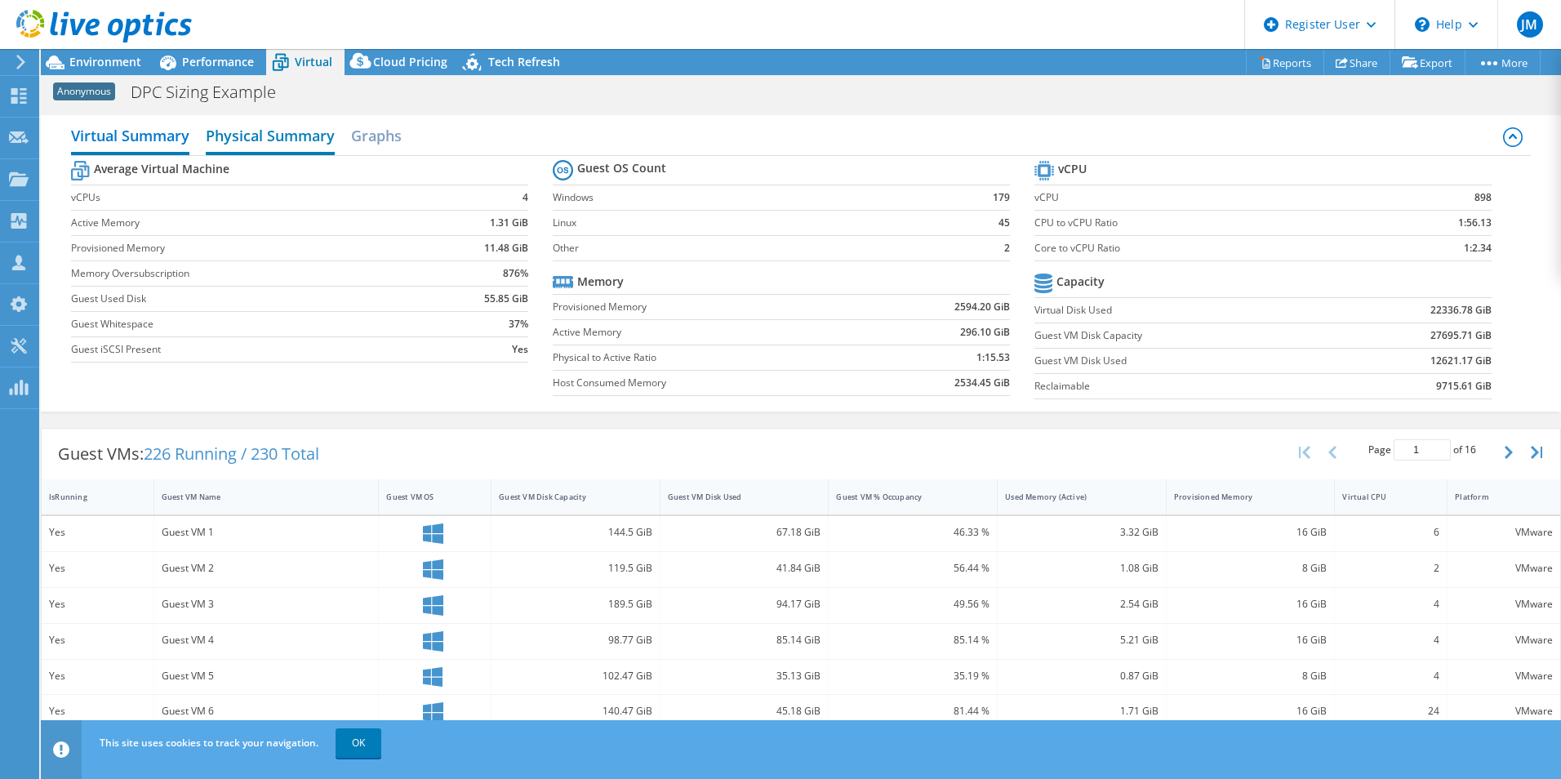
click at [285, 140] on h2 "Physical Summary" at bounding box center [270, 137] width 129 height 36
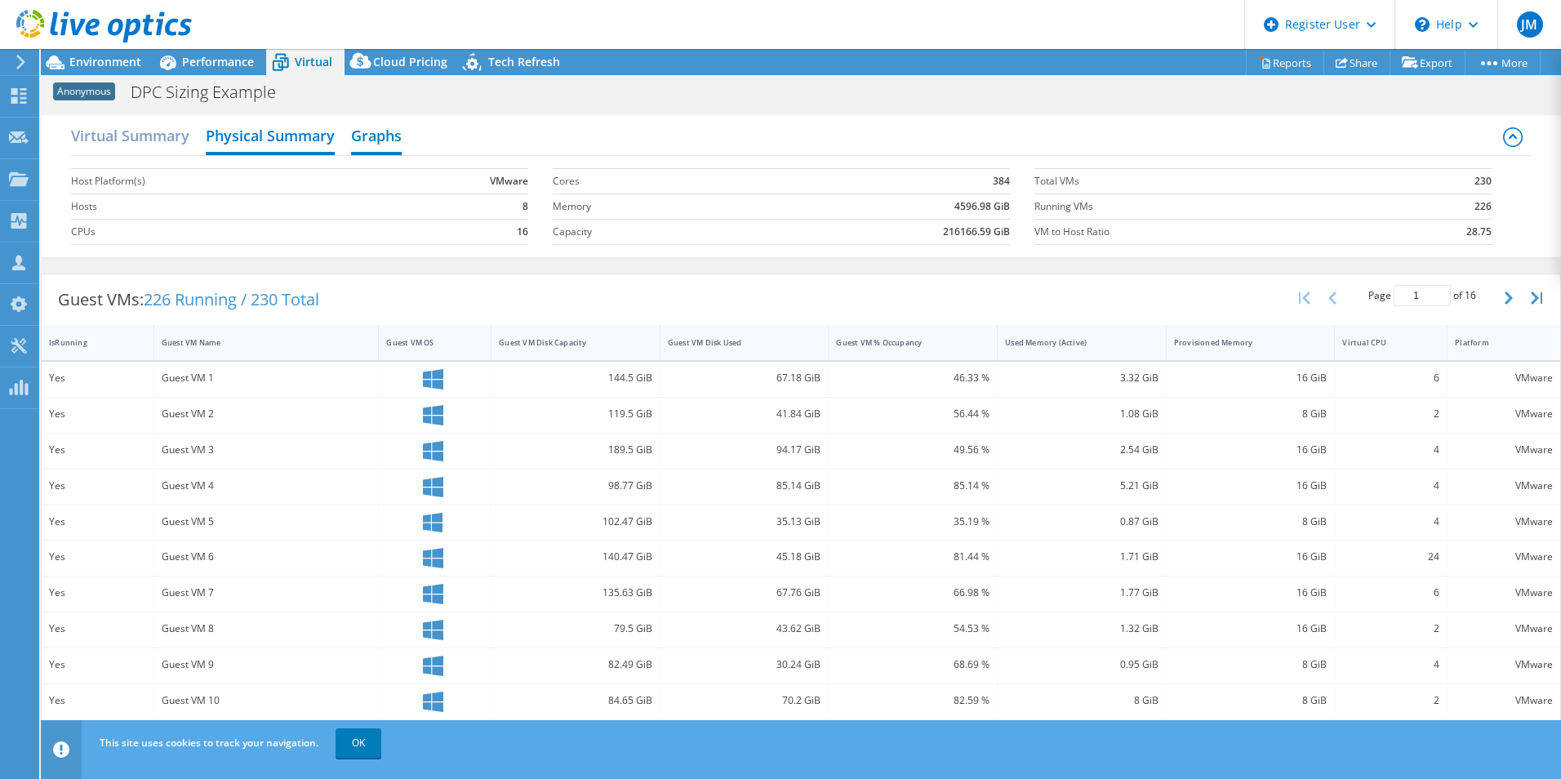
click at [375, 136] on h2 "Graphs" at bounding box center [376, 137] width 51 height 36
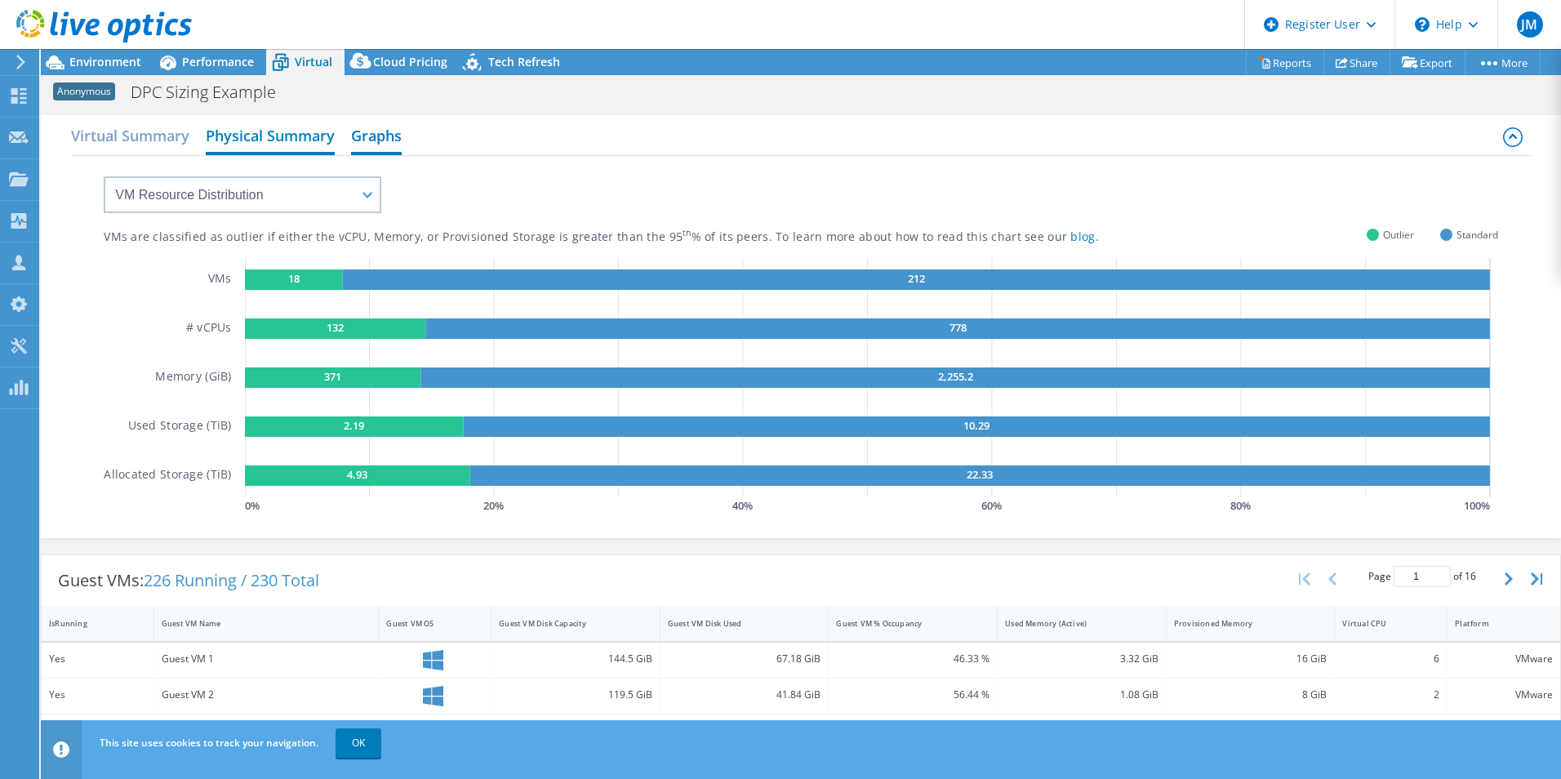
click at [294, 127] on h2 "Physical Summary" at bounding box center [270, 137] width 129 height 36
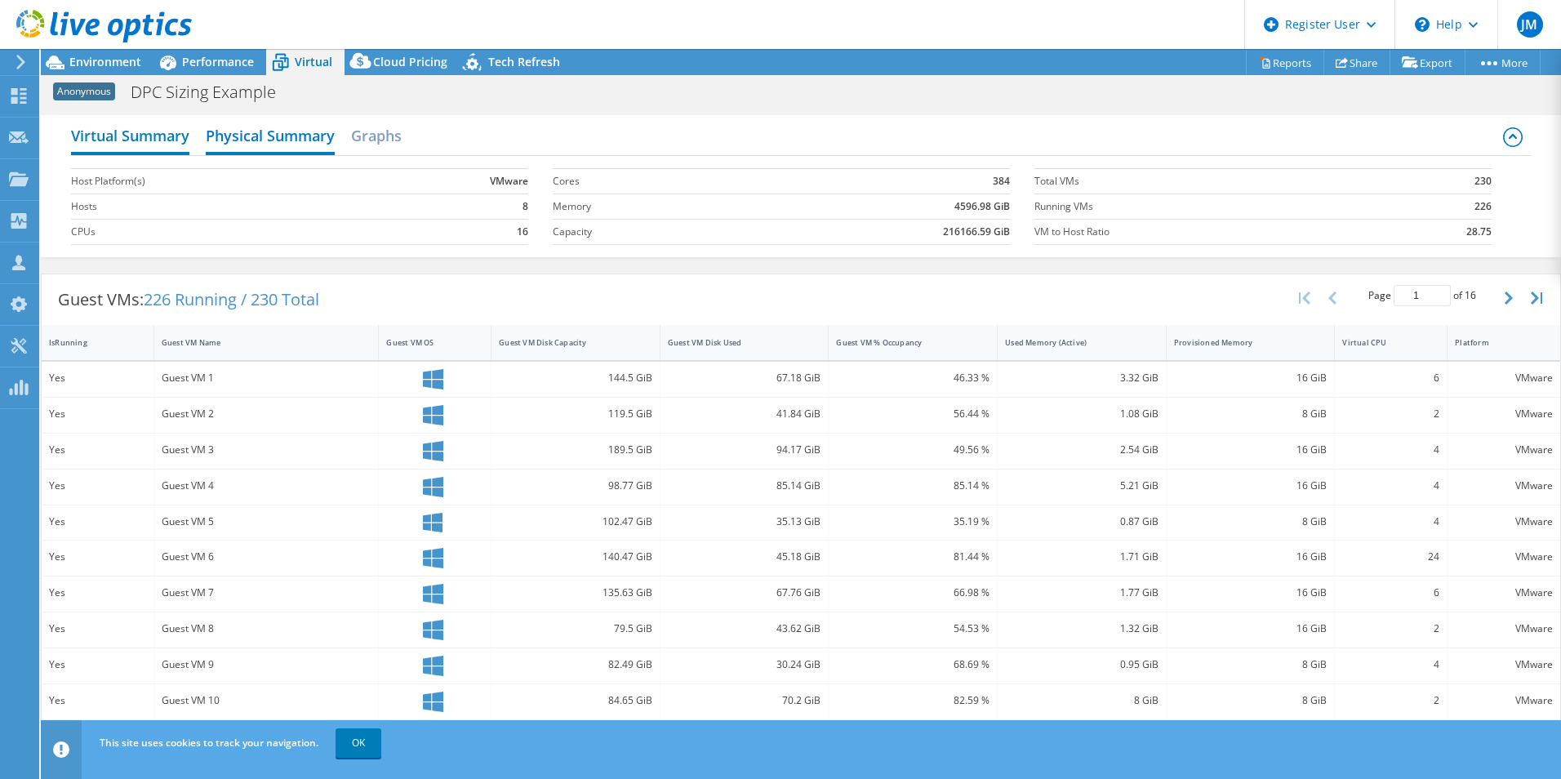
click at [131, 128] on h2 "Virtual Summary" at bounding box center [130, 137] width 118 height 36
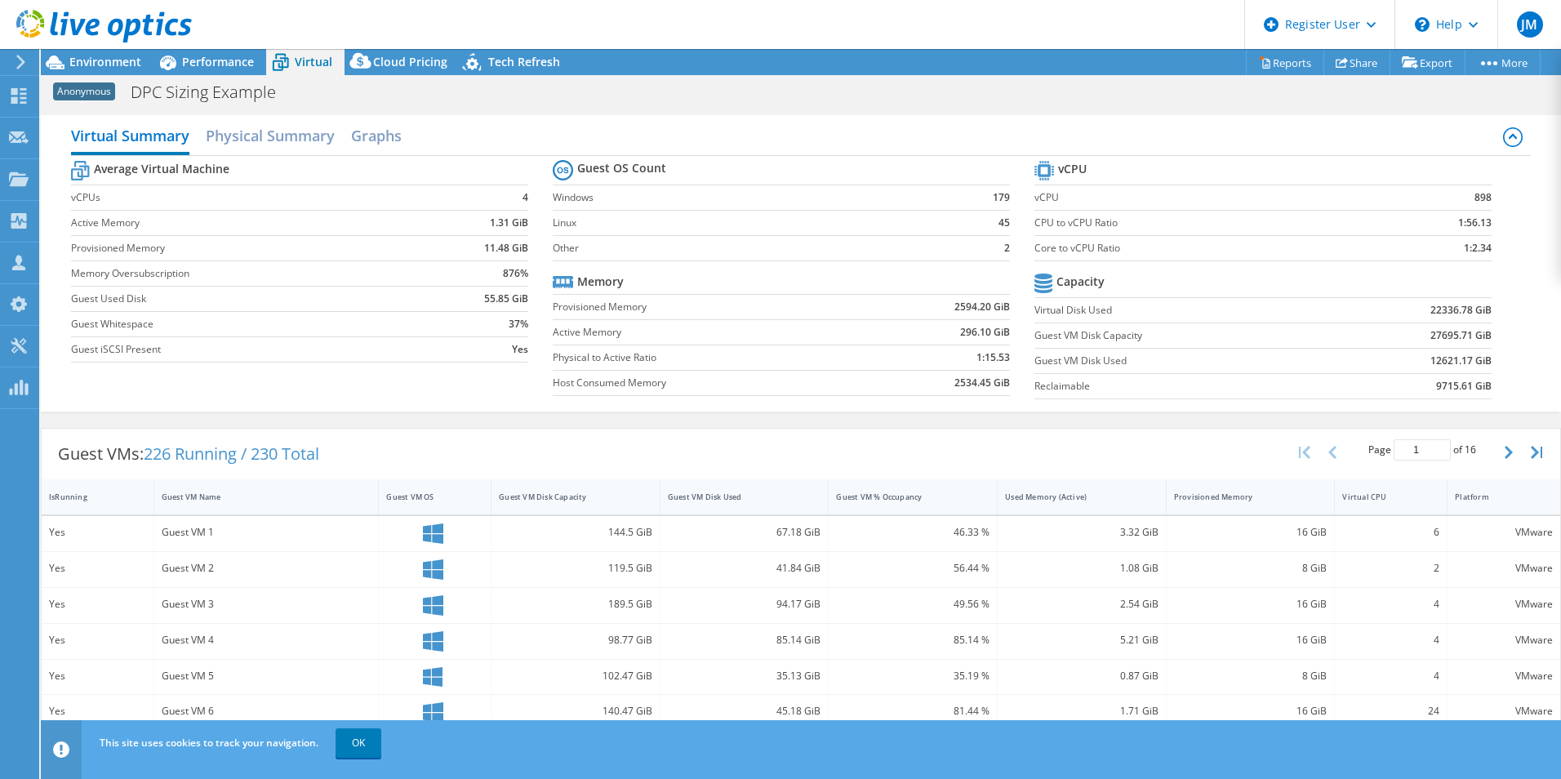
drag, startPoint x: 1203, startPoint y: 385, endPoint x: 1167, endPoint y: 382, distance: 36.1
click at [1167, 382] on label "Reclaimable" at bounding box center [1183, 386] width 299 height 16
drag, startPoint x: 475, startPoint y: 299, endPoint x: 519, endPoint y: 300, distance: 44.1
click at [519, 300] on td "55.85 GiB" at bounding box center [479, 298] width 100 height 25
drag, startPoint x: 519, startPoint y: 300, endPoint x: 475, endPoint y: 314, distance: 46.2
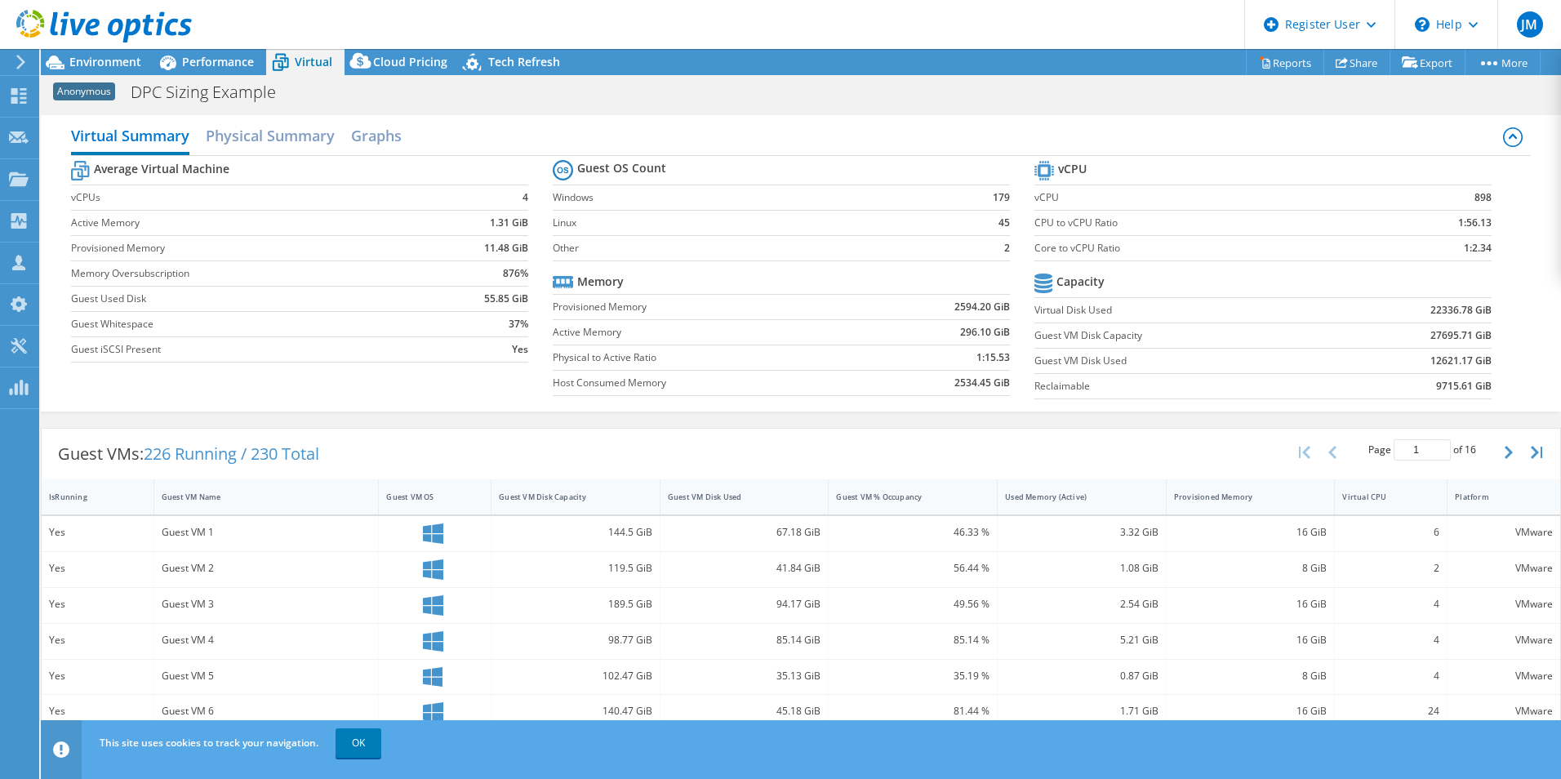
click at [475, 314] on td "37%" at bounding box center [479, 323] width 100 height 25
click at [109, 58] on span "Environment" at bounding box center [105, 62] width 72 height 16
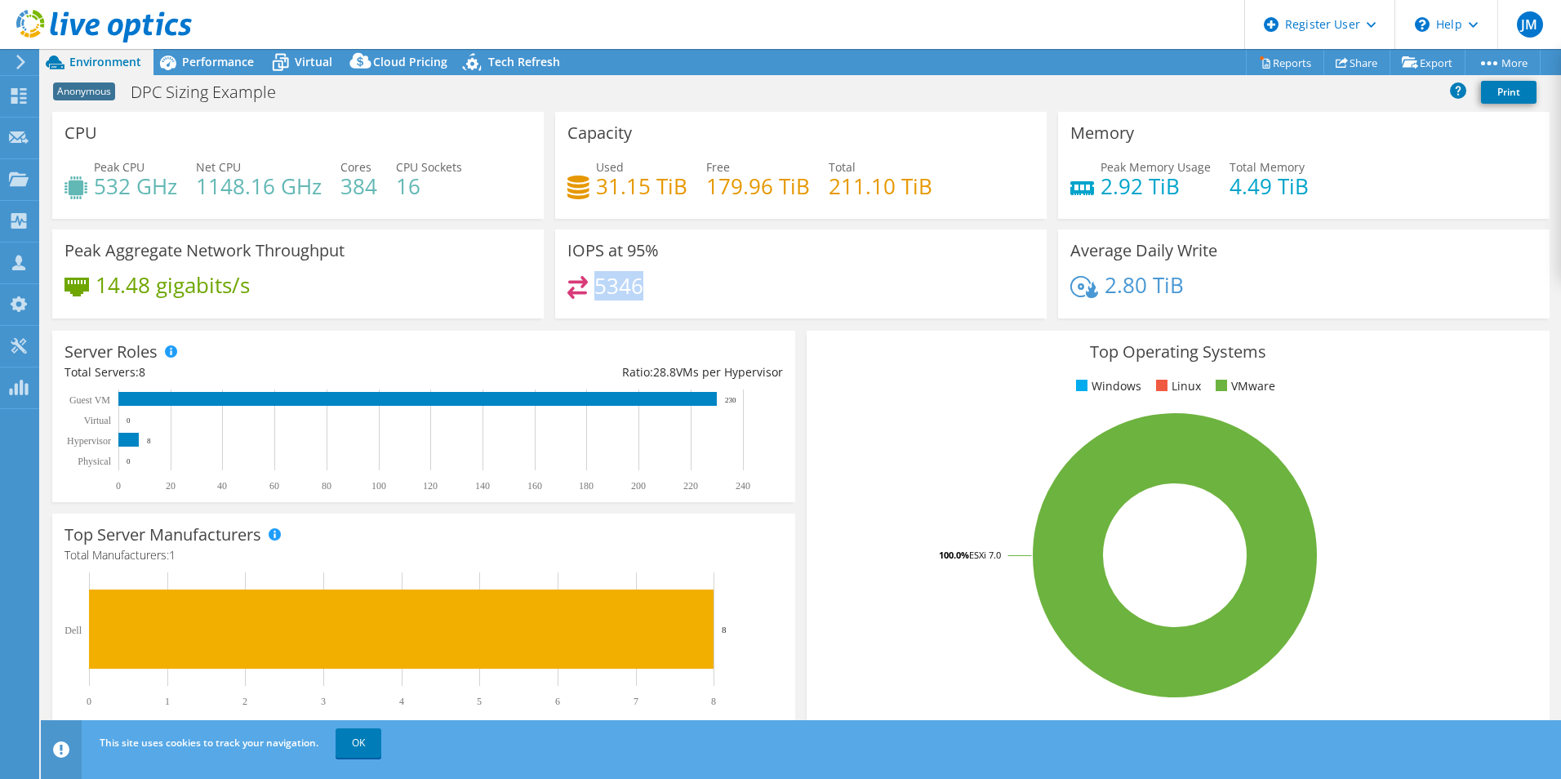
drag, startPoint x: 594, startPoint y: 282, endPoint x: 667, endPoint y: 288, distance: 72.9
click at [667, 288] on div "5346" at bounding box center [800, 293] width 467 height 35
click at [234, 61] on span "Performance" at bounding box center [218, 62] width 72 height 16
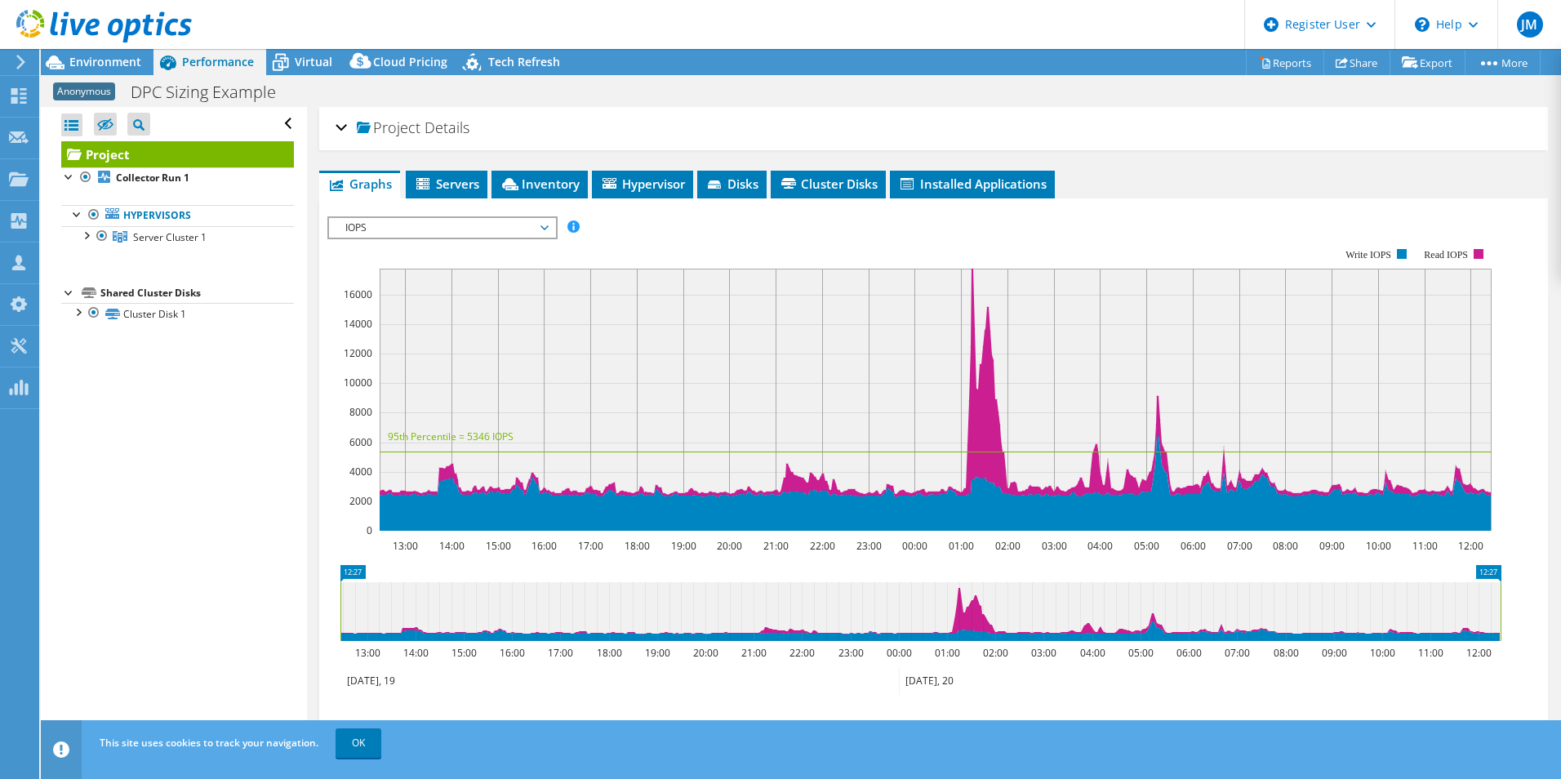
click at [438, 228] on span "IOPS" at bounding box center [442, 228] width 210 height 20
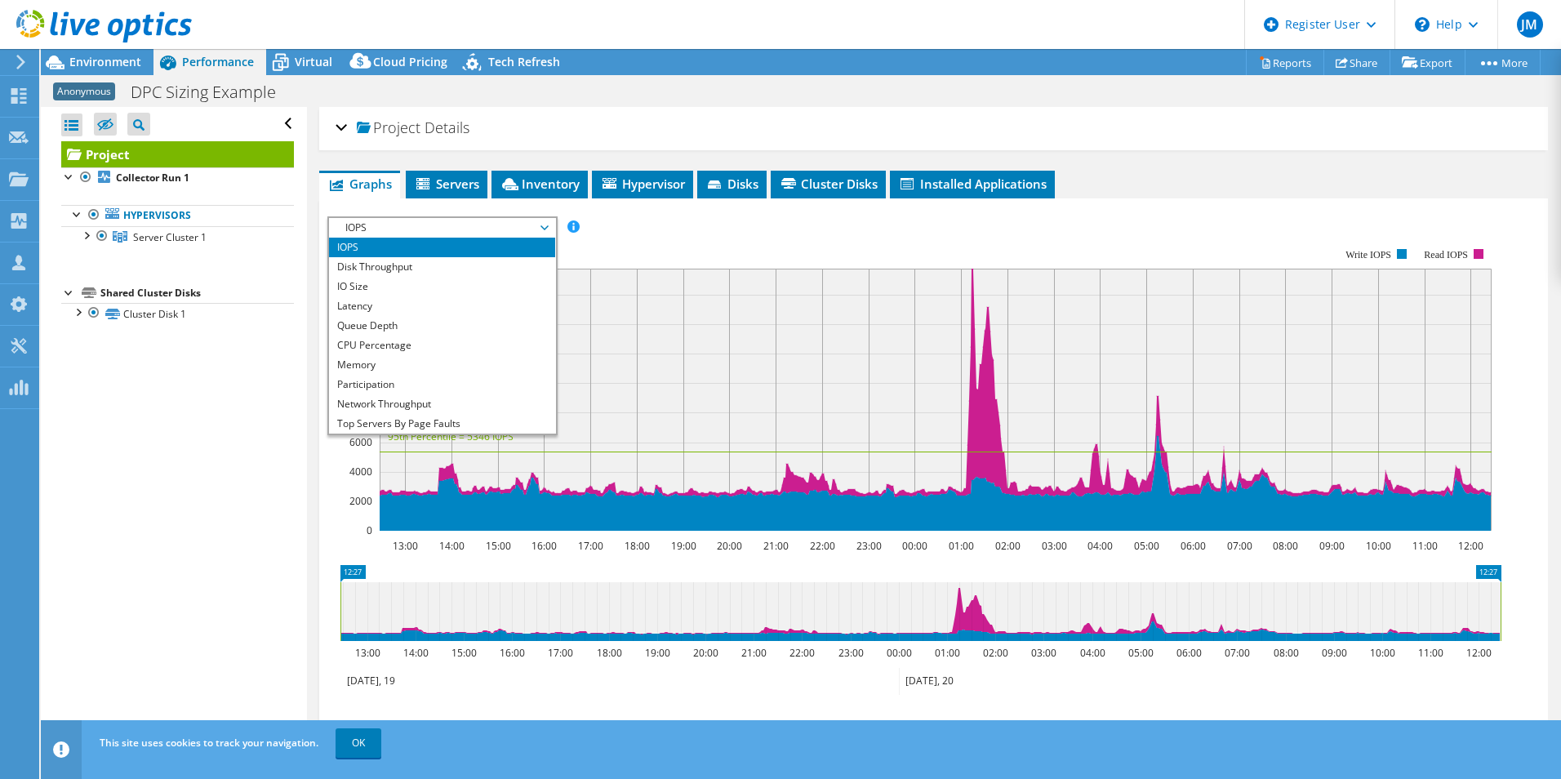
click at [291, 537] on div "Open All Close All Hide Excluded Nodes Project Tree Filter" at bounding box center [173, 427] width 265 height 640
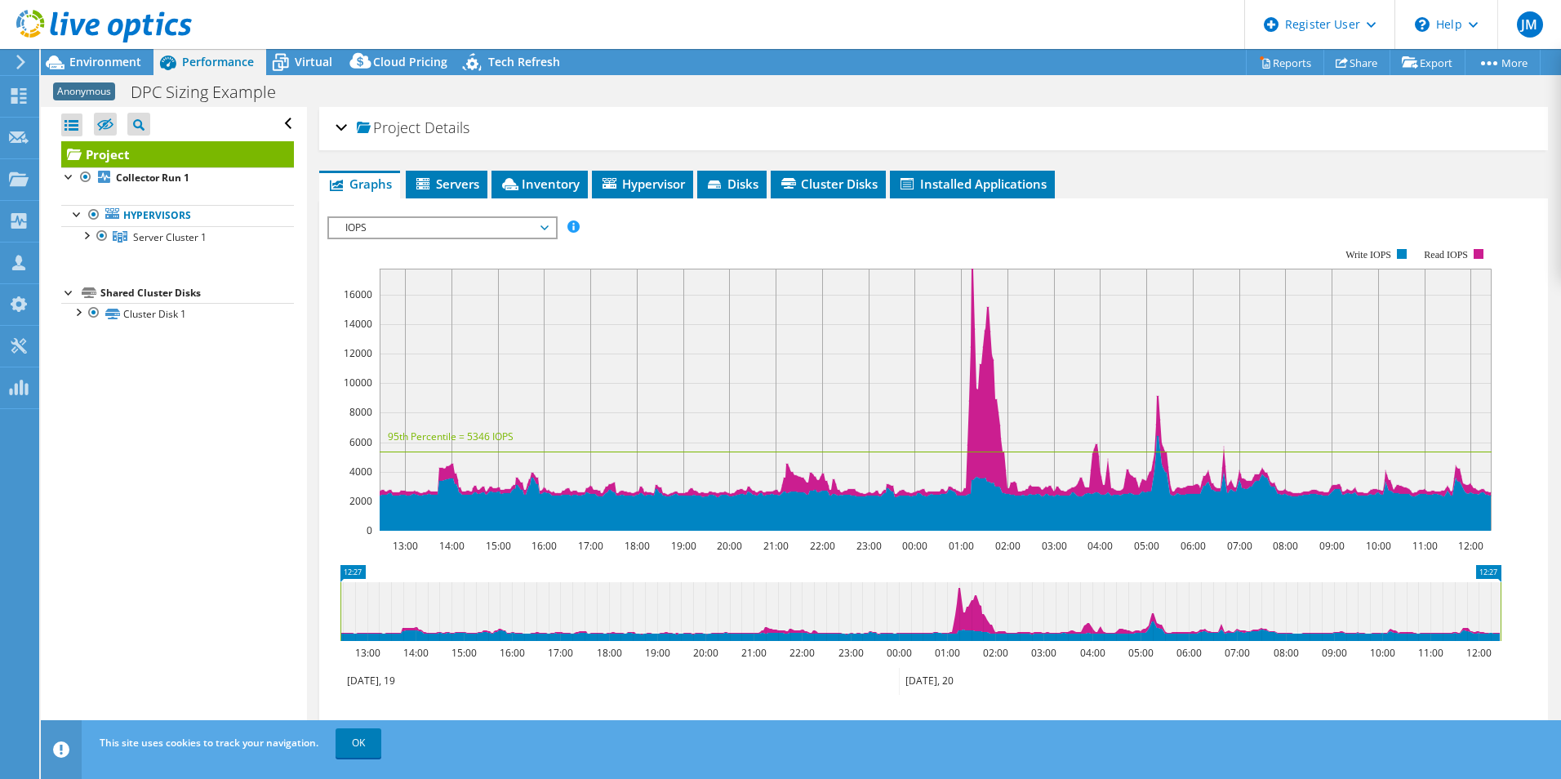
click at [343, 125] on div "Project Details" at bounding box center [934, 128] width 1196 height 35
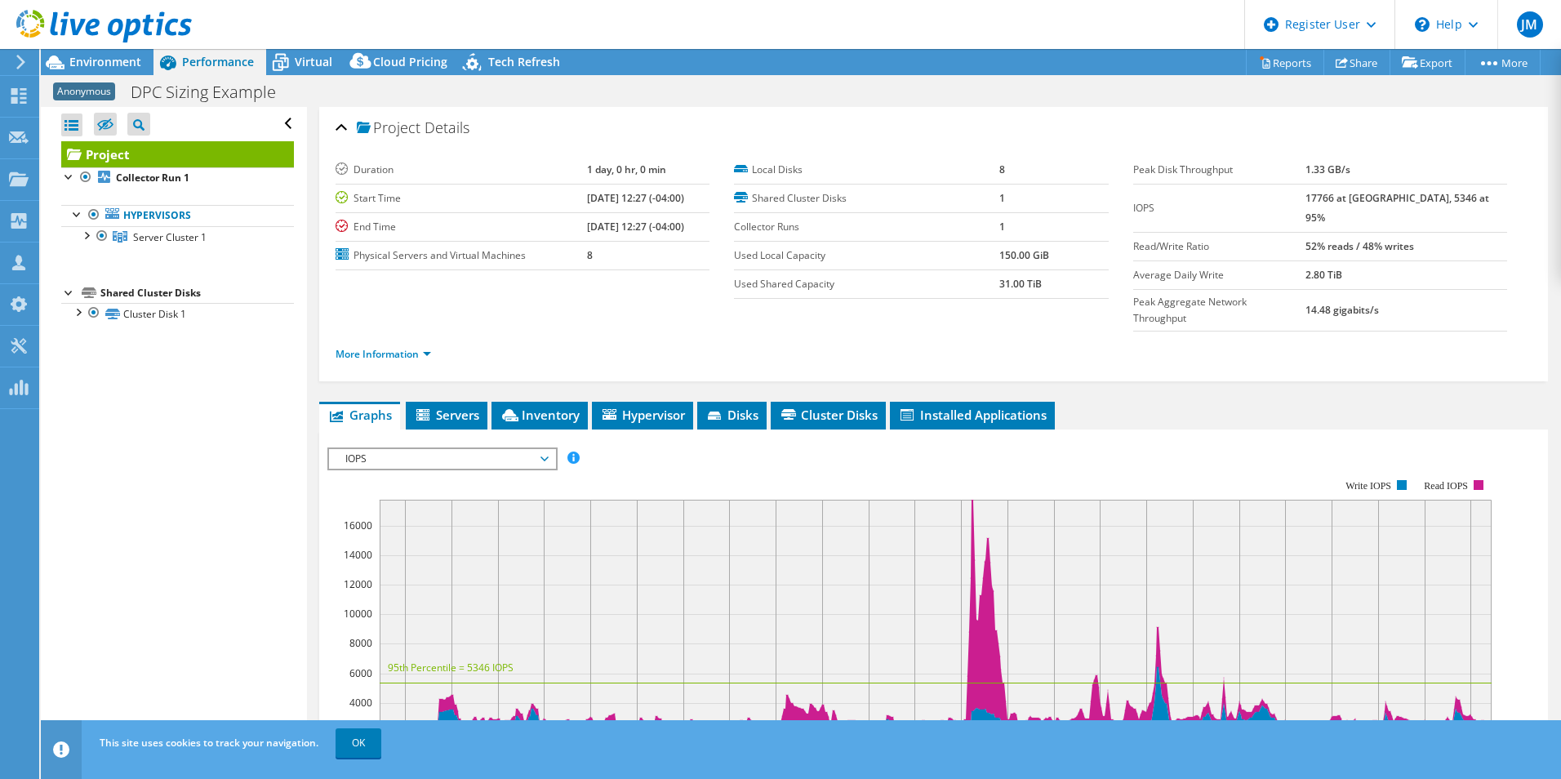
drag, startPoint x: 1334, startPoint y: 200, endPoint x: 1473, endPoint y: 203, distance: 139.6
click at [1473, 203] on tr "IOPS 17766 at [GEOGRAPHIC_DATA], 5346 at 95%" at bounding box center [1320, 208] width 374 height 48
click at [1216, 402] on ul "Graphs Servers Inventory Hypervisor Disks Cluster Disks Installed Applications" at bounding box center [933, 416] width 1229 height 28
click at [631, 24] on header "JM Dell User [PERSON_NAME] [PERSON_NAME][EMAIL_ADDRESS][DOMAIN_NAME] Dell My Pr…" at bounding box center [780, 24] width 1561 height 49
click at [183, 607] on div "Open All Close All Hide Excluded Nodes Project Tree Filter" at bounding box center [173, 427] width 265 height 640
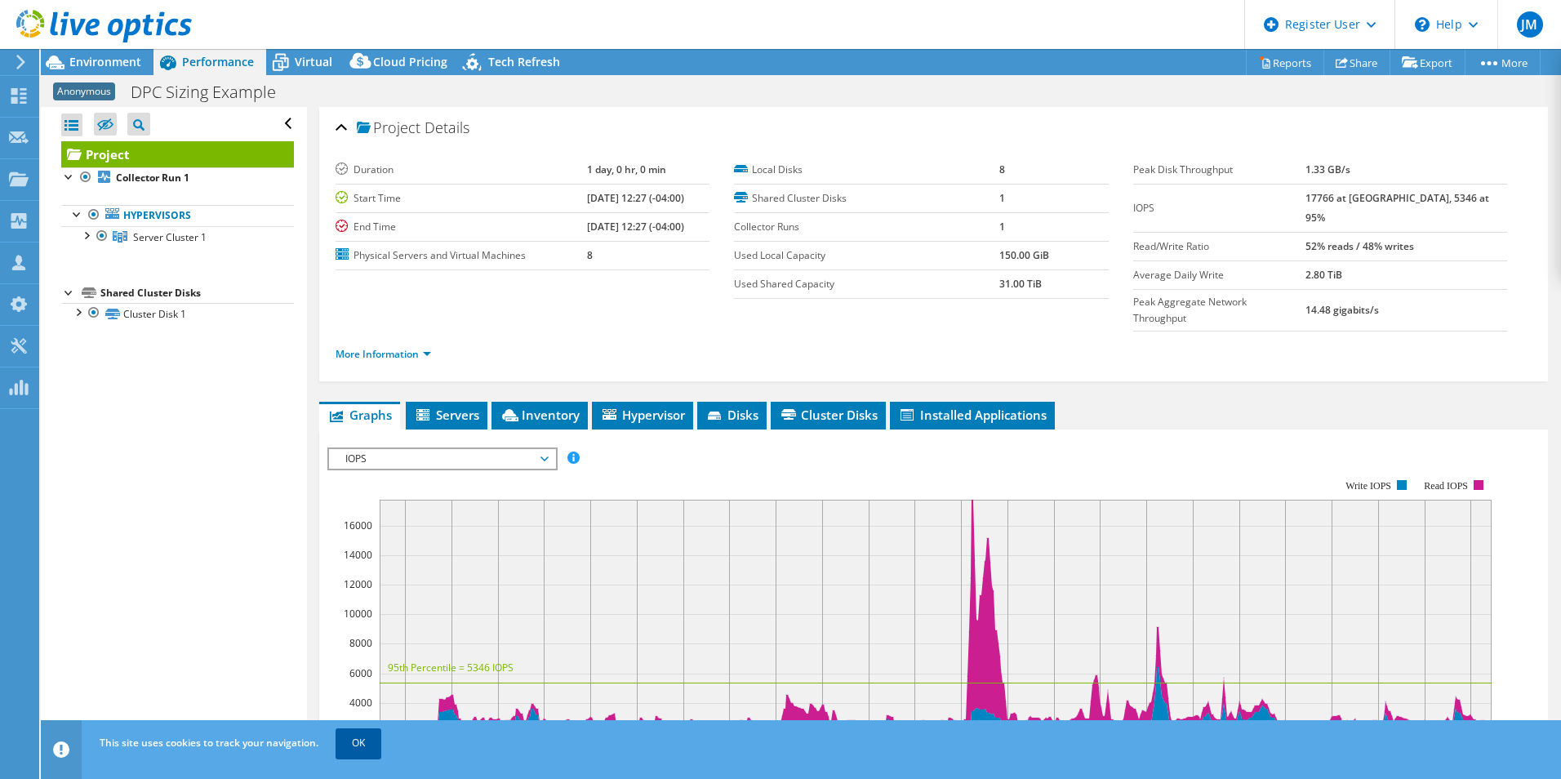
click at [342, 748] on link "OK" at bounding box center [359, 742] width 46 height 29
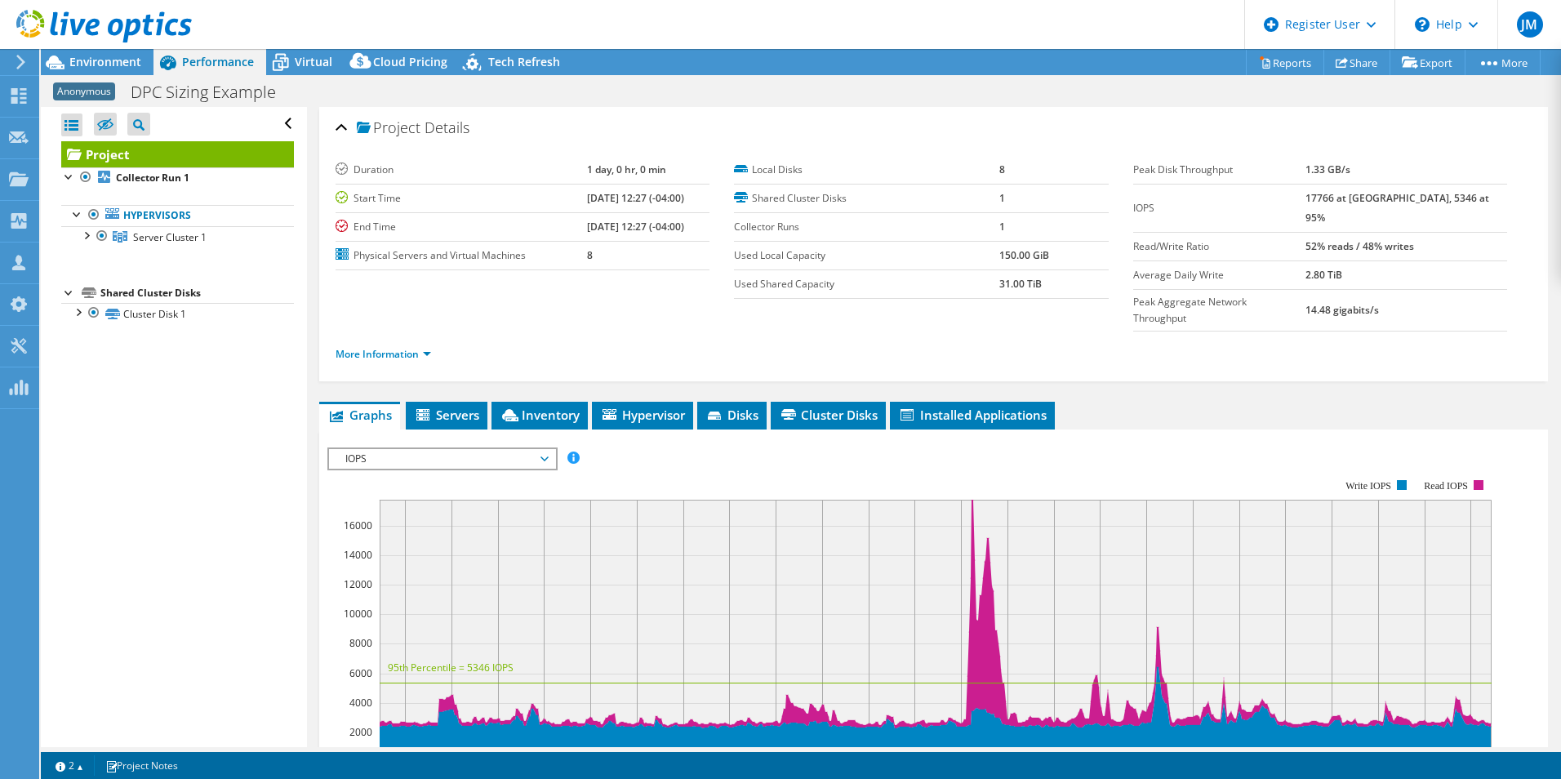
click at [195, 602] on div "Open All Close All Hide Excluded Nodes Project Tree Filter" at bounding box center [173, 427] width 265 height 640
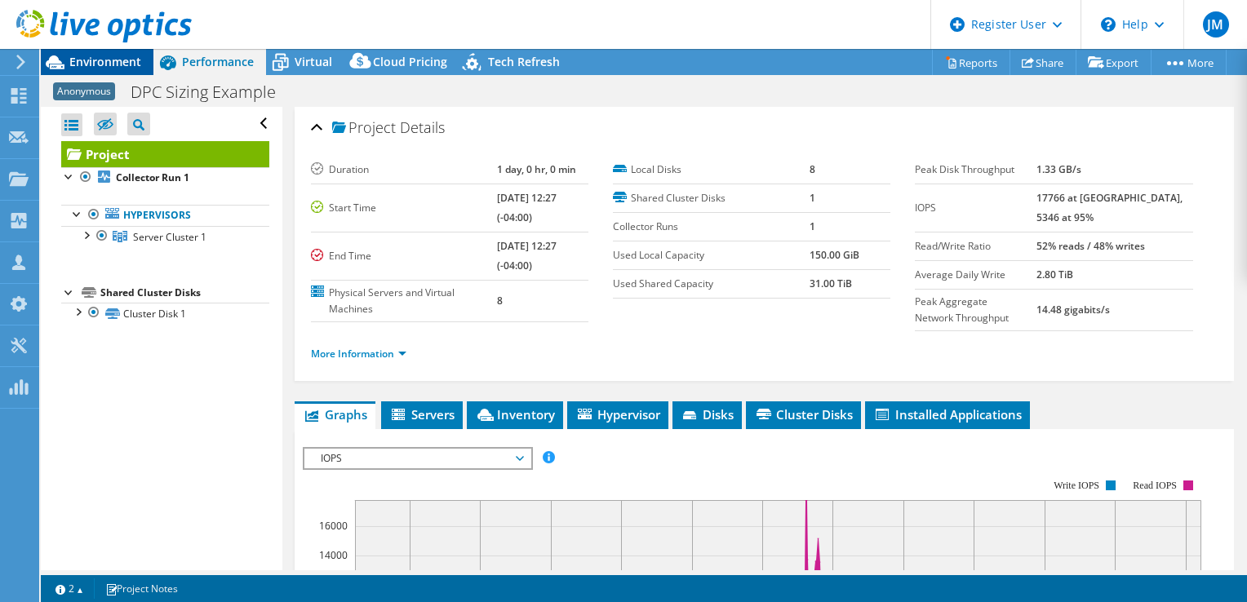
click at [104, 60] on span "Environment" at bounding box center [105, 62] width 72 height 16
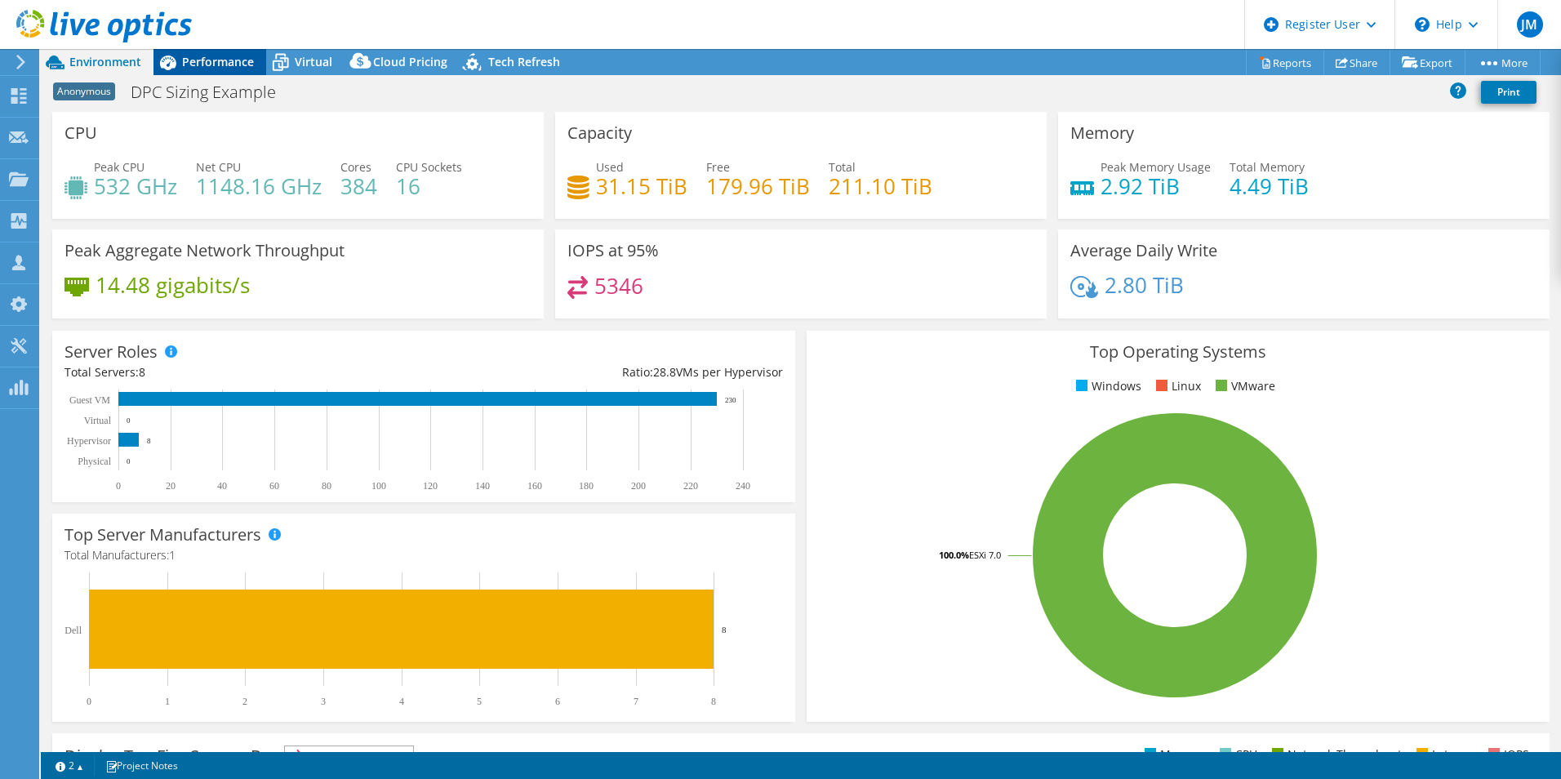
click at [184, 60] on span "Performance" at bounding box center [218, 62] width 72 height 16
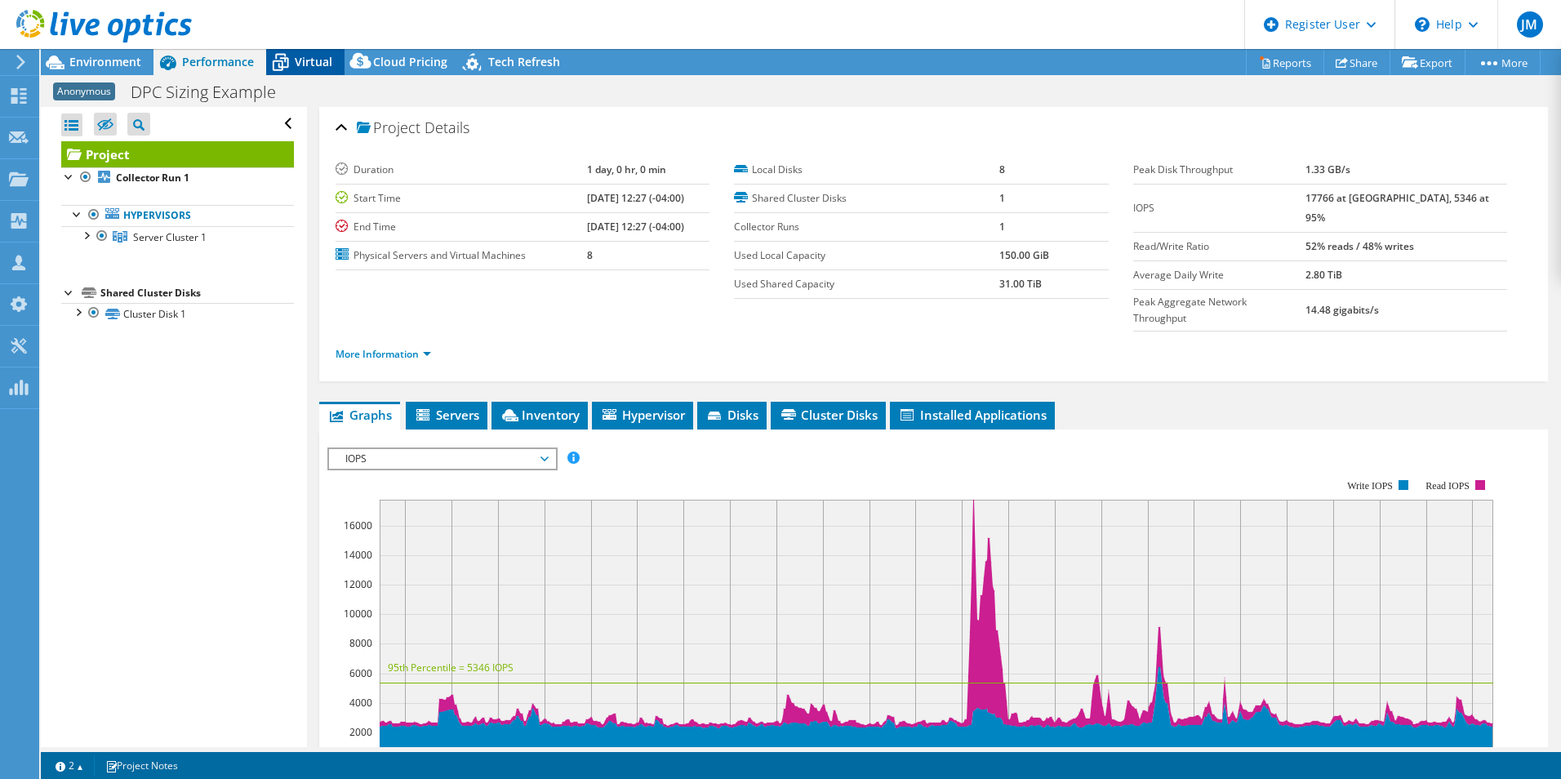
click at [308, 59] on span "Virtual" at bounding box center [314, 62] width 38 height 16
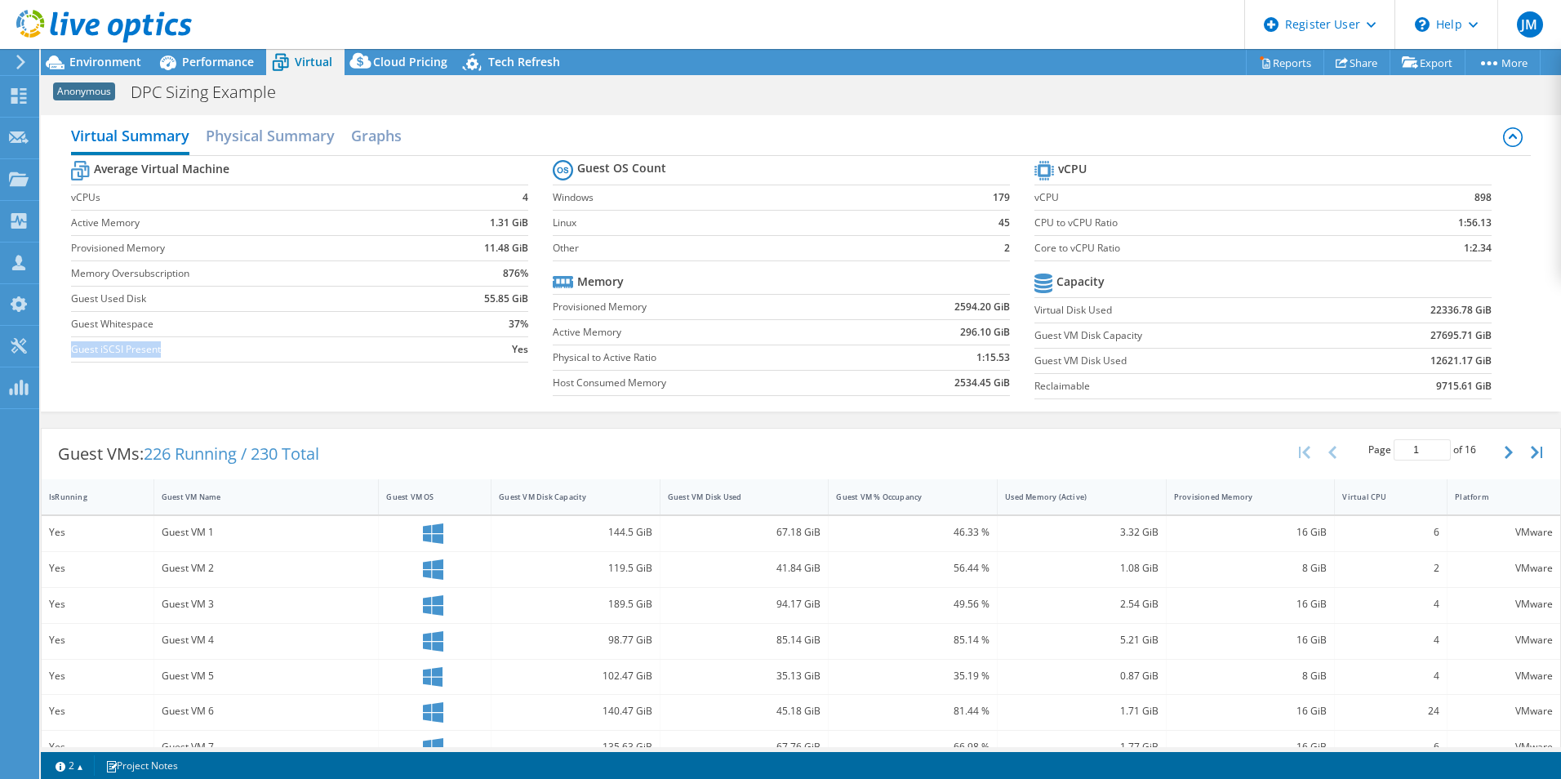
drag, startPoint x: 74, startPoint y: 349, endPoint x: 165, endPoint y: 358, distance: 91.0
click at [165, 358] on td "Guest iSCSI Present" at bounding box center [250, 348] width 358 height 25
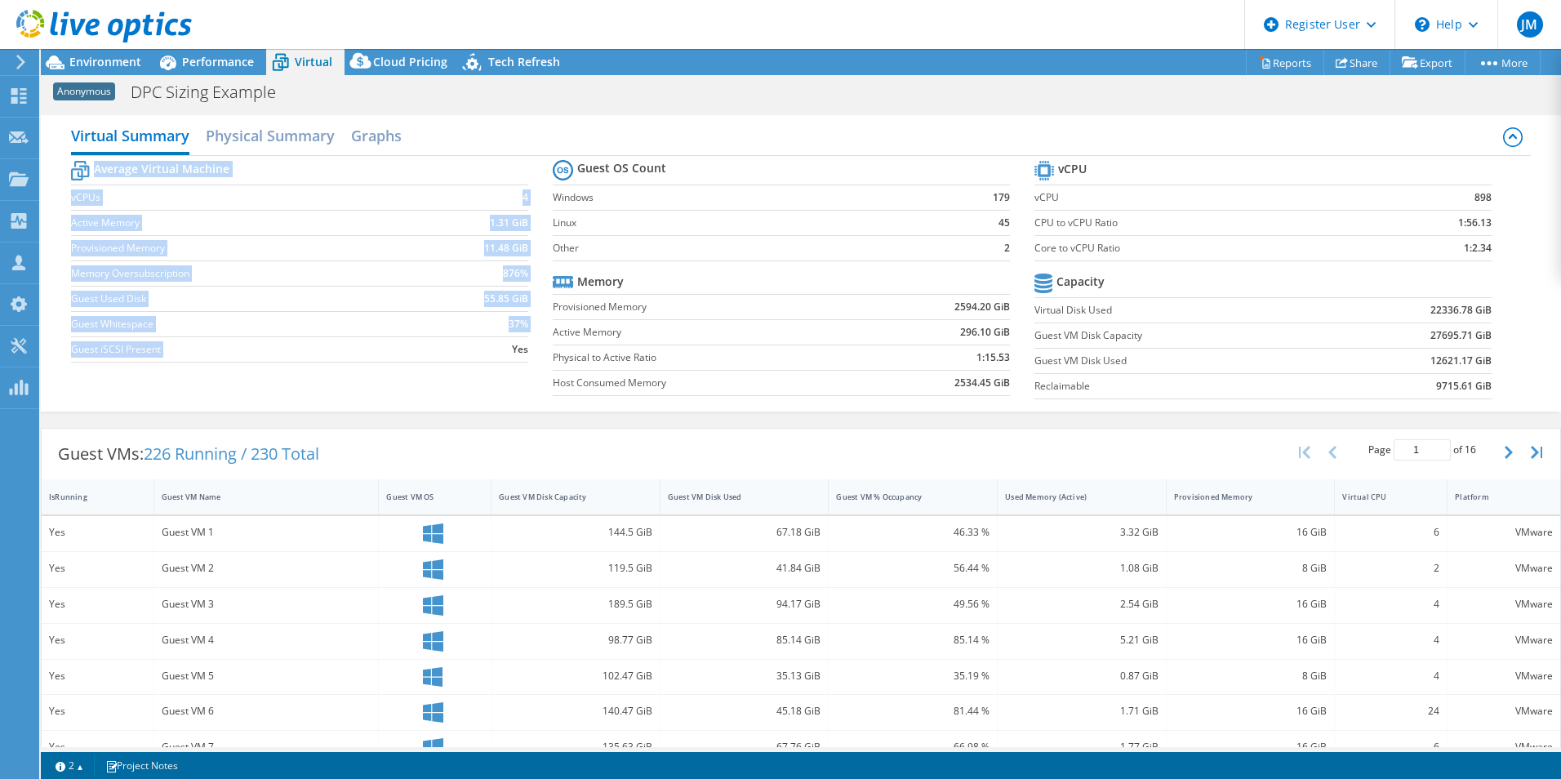
drag, startPoint x: 510, startPoint y: 352, endPoint x: 544, endPoint y: 353, distance: 33.5
click at [544, 353] on section "Average Virtual Machine vCPUs 4 Active Memory 1.31 GiB Provisioned Memory 11.48…" at bounding box center [312, 264] width 482 height 214
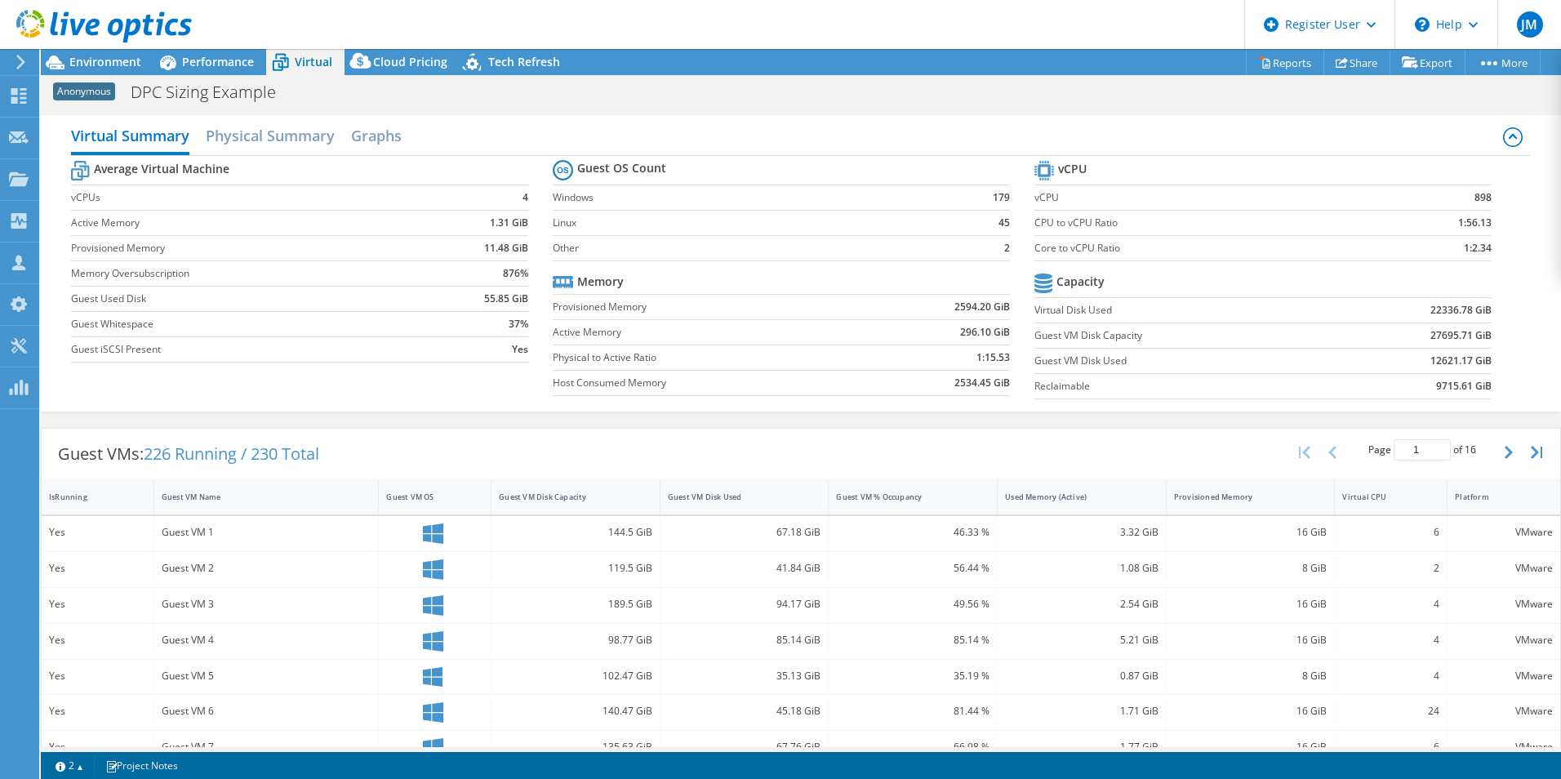
drag, startPoint x: 544, startPoint y: 353, endPoint x: 464, endPoint y: 360, distance: 80.3
click at [464, 360] on td "Yes" at bounding box center [479, 348] width 100 height 25
click at [114, 56] on span "Environment" at bounding box center [105, 62] width 72 height 16
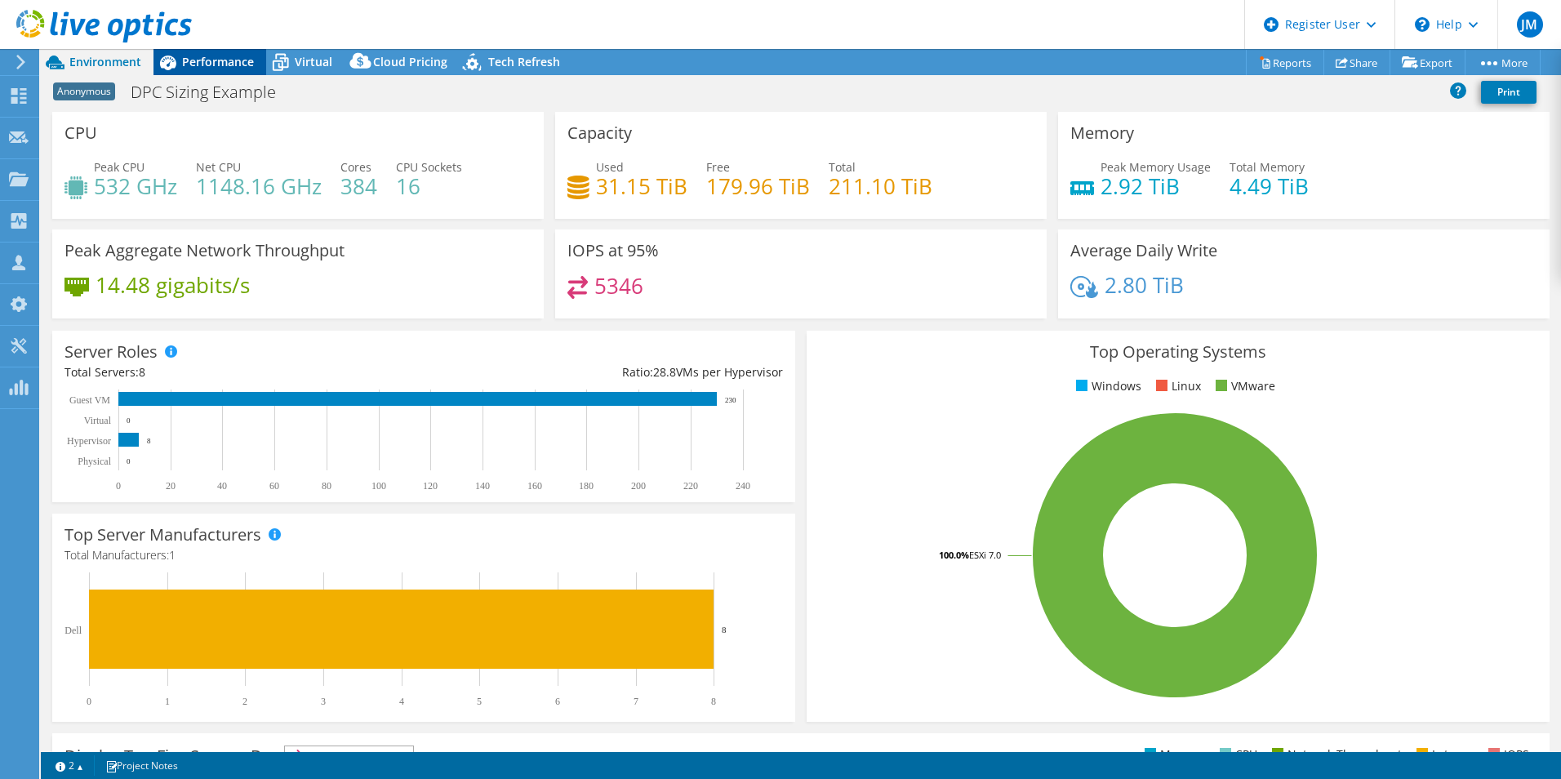
click at [209, 61] on span "Performance" at bounding box center [218, 62] width 72 height 16
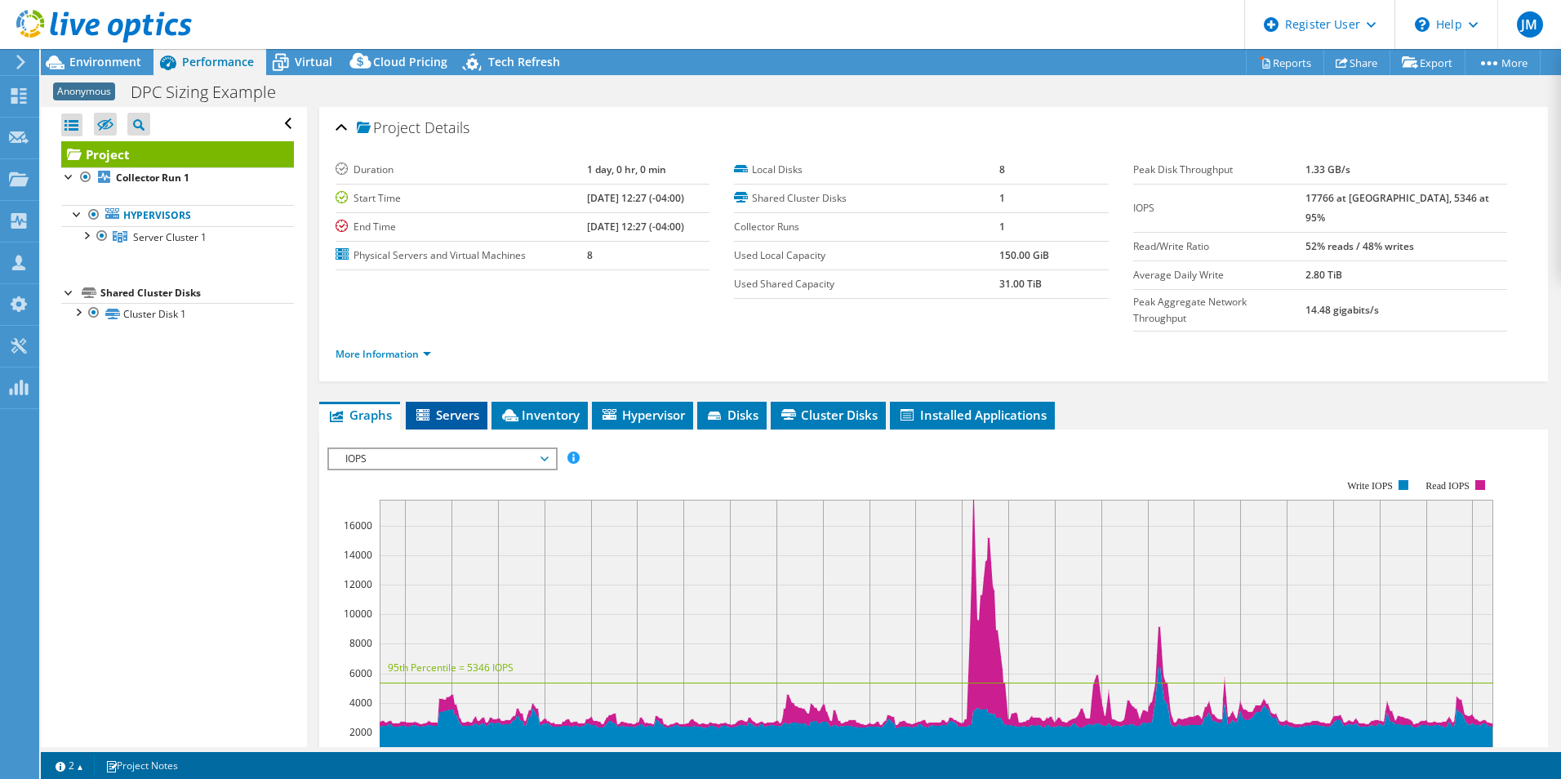
drag, startPoint x: 438, startPoint y: 380, endPoint x: 451, endPoint y: 380, distance: 12.2
click at [438, 407] on span "Servers" at bounding box center [446, 415] width 65 height 16
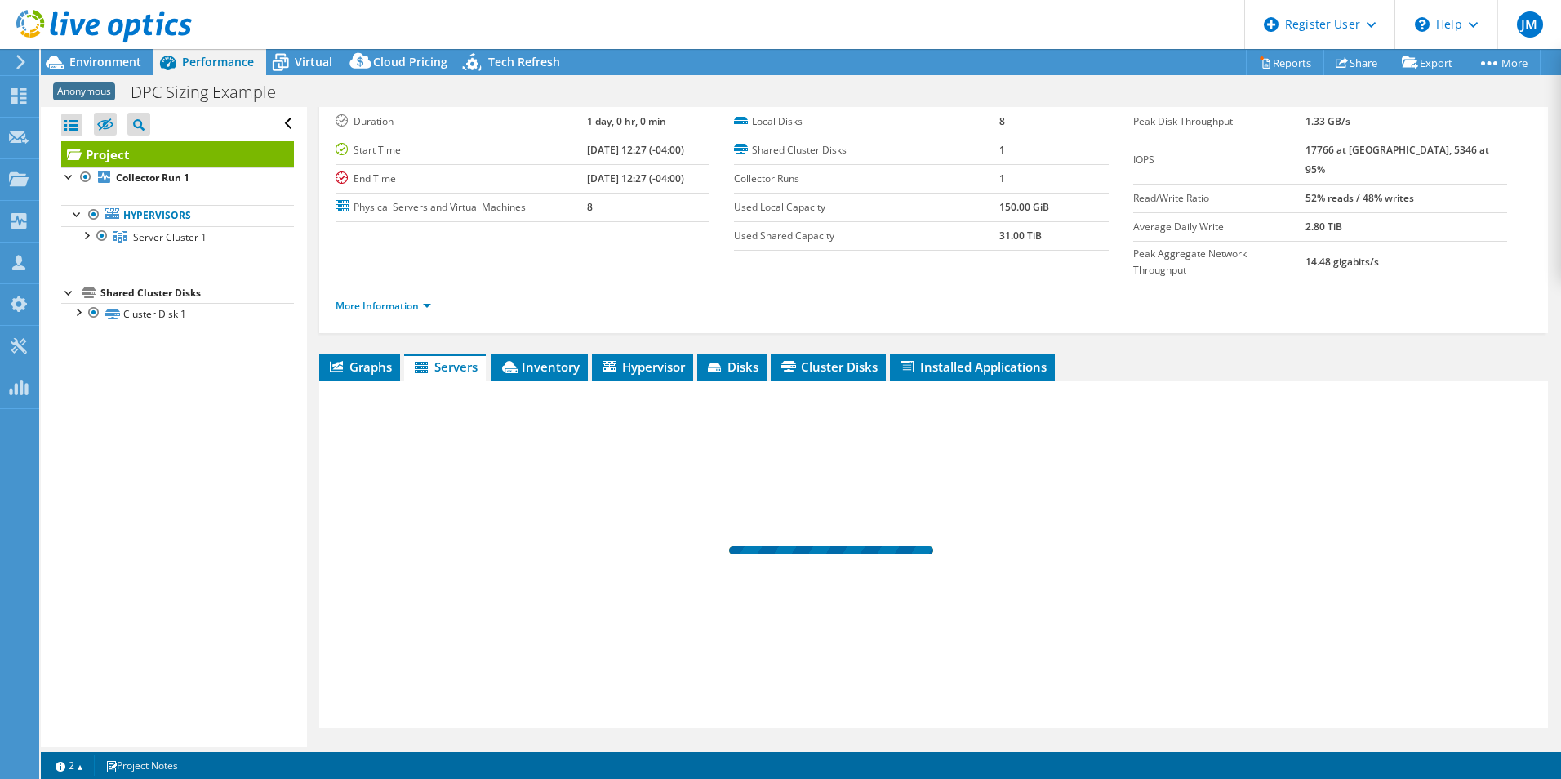
scroll to position [59, 0]
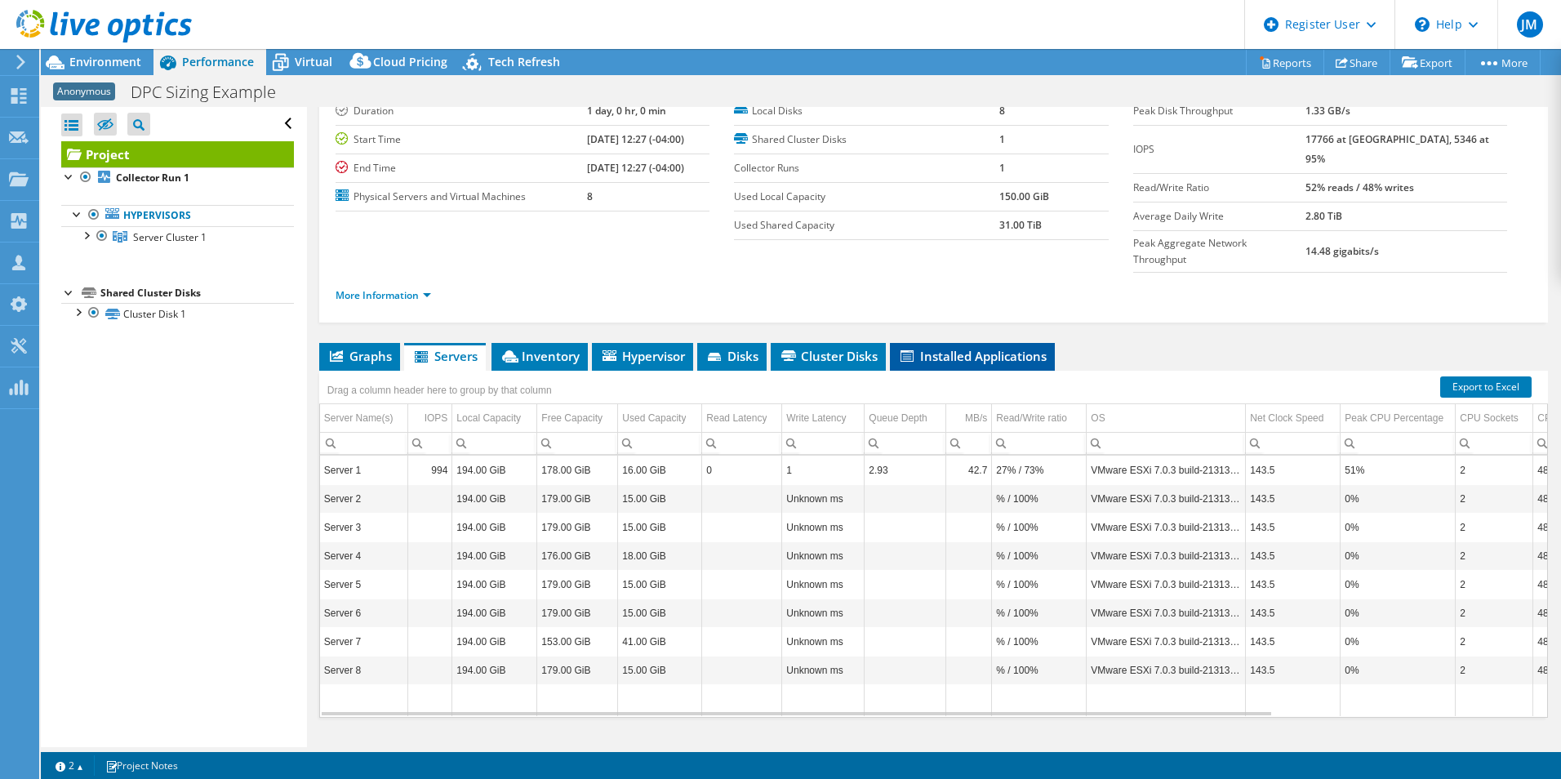
click at [950, 348] on span "Installed Applications" at bounding box center [972, 356] width 149 height 16
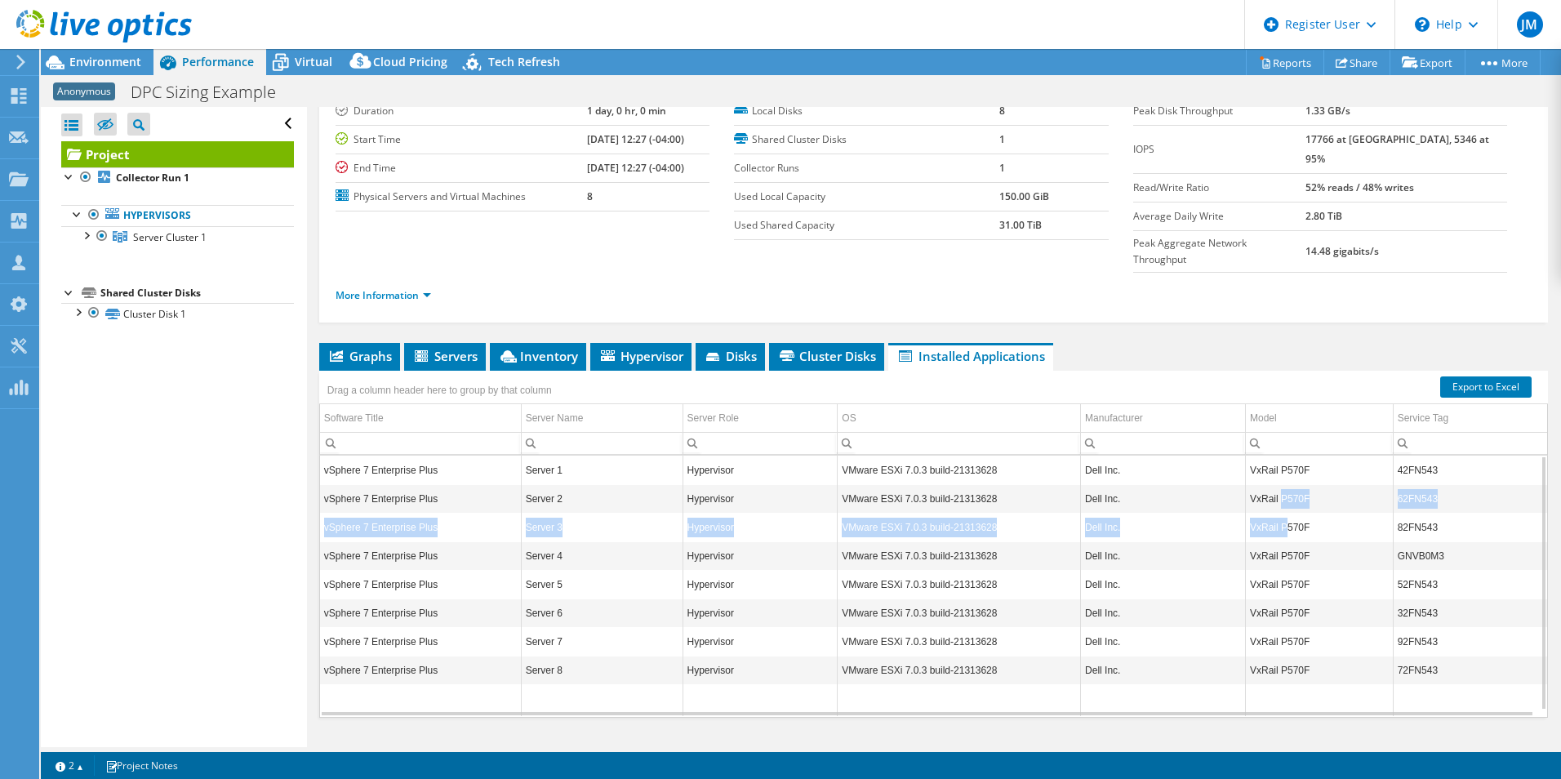
drag, startPoint x: 1273, startPoint y: 476, endPoint x: 1285, endPoint y: 563, distance: 88.2
click at [1283, 554] on tbody "vSphere 7 Enterprise Plus Server 1 Hypervisor VMware ESXi 7.0.3 build-21313628 …" at bounding box center [933, 586] width 1227 height 260
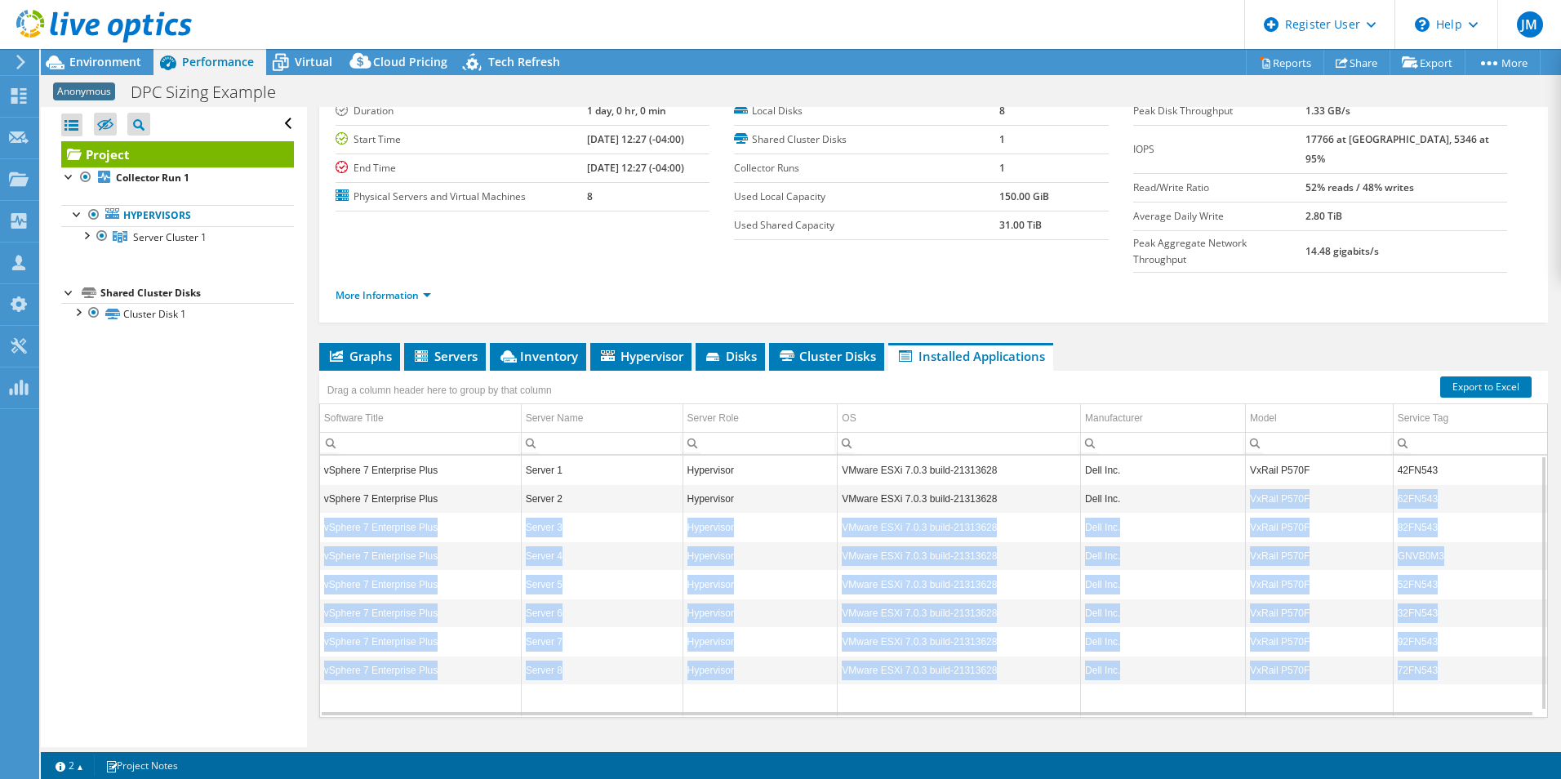
drag, startPoint x: 1285, startPoint y: 563, endPoint x: 1243, endPoint y: 452, distance: 118.6
click at [1242, 456] on tbody "vSphere 7 Enterprise Plus Server 1 Hypervisor VMware ESXi 7.0.3 build-21313628 …" at bounding box center [933, 586] width 1227 height 260
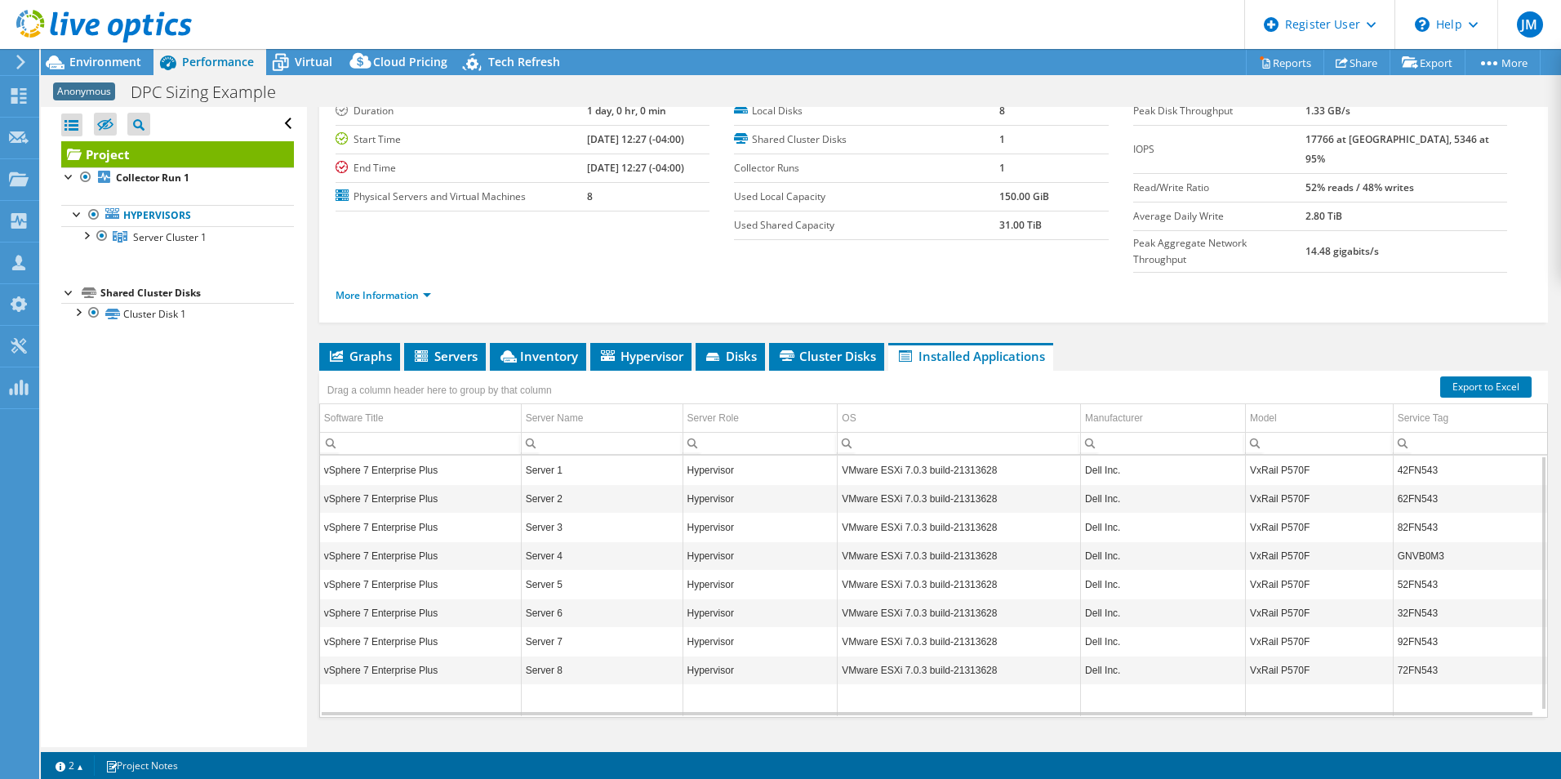
drag, startPoint x: 1243, startPoint y: 452, endPoint x: 1250, endPoint y: 442, distance: 11.8
click at [1250, 456] on td "VxRail P570F" at bounding box center [1320, 470] width 148 height 29
